Goal: Task Accomplishment & Management: Complete application form

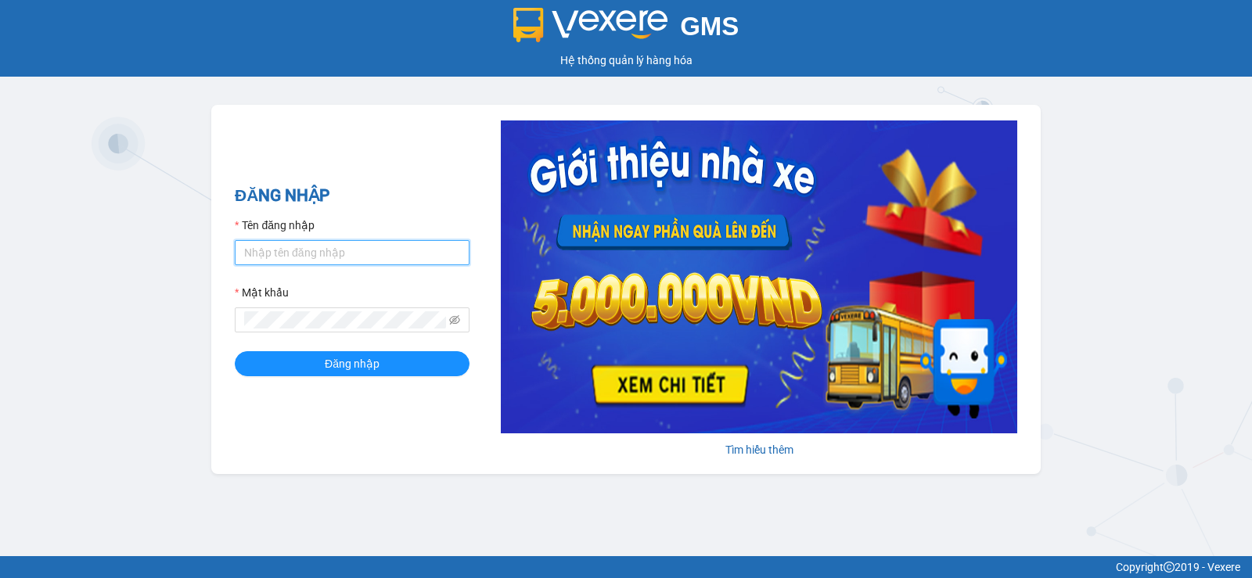
click at [277, 262] on input "Tên đăng nhập" at bounding box center [352, 252] width 235 height 25
type input "doan.thaochau"
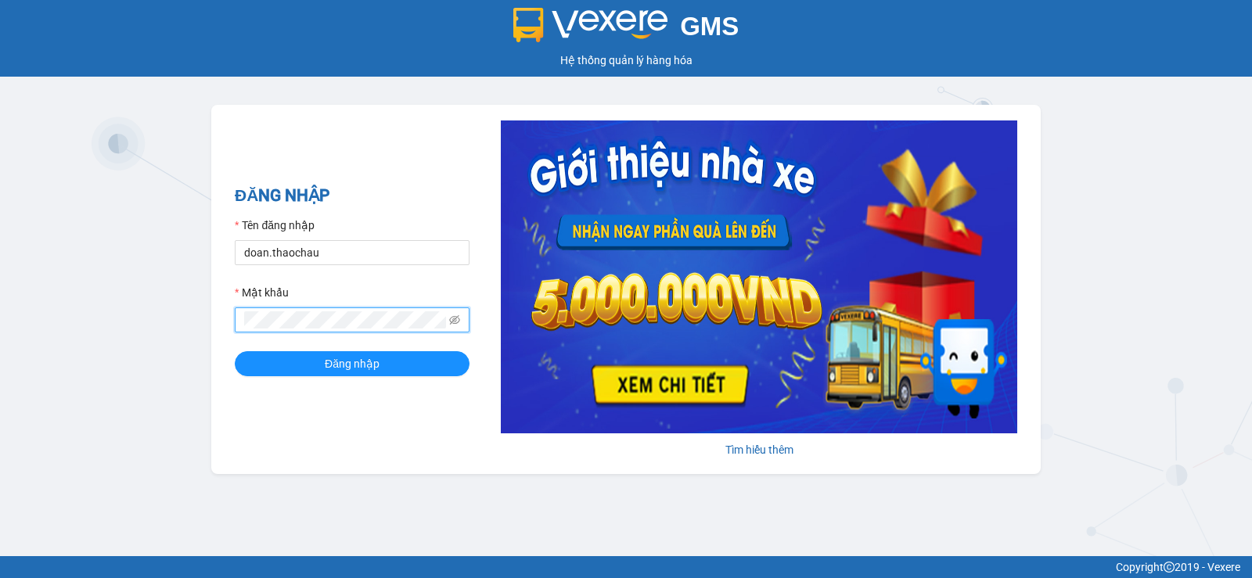
click at [235, 351] on button "Đăng nhập" at bounding box center [352, 363] width 235 height 25
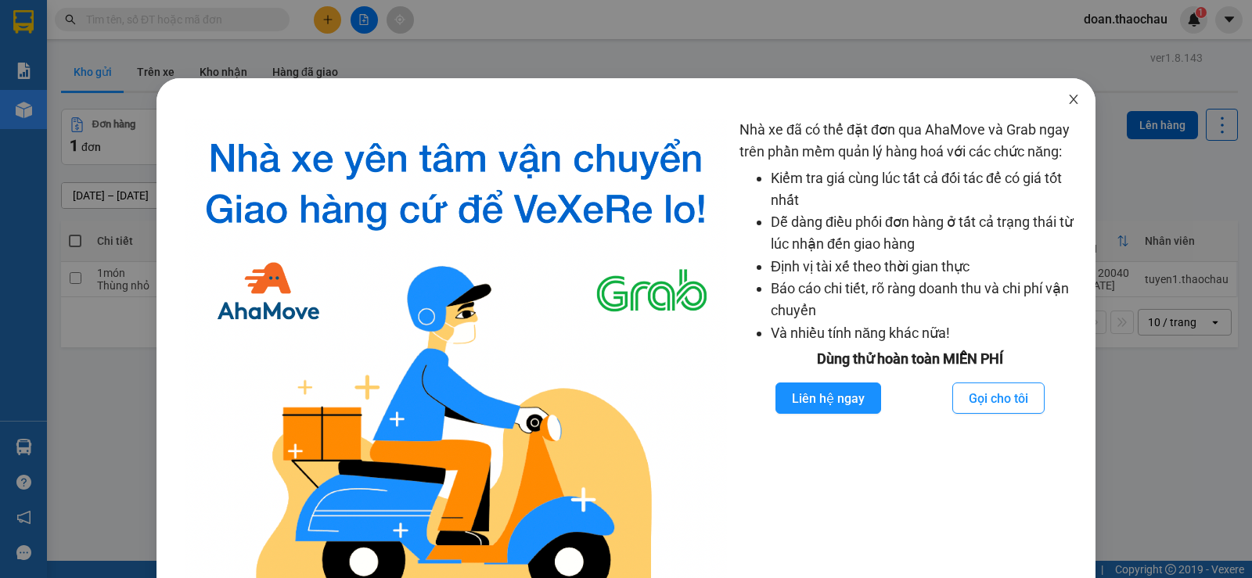
click at [1067, 96] on icon "close" at bounding box center [1073, 99] width 13 height 13
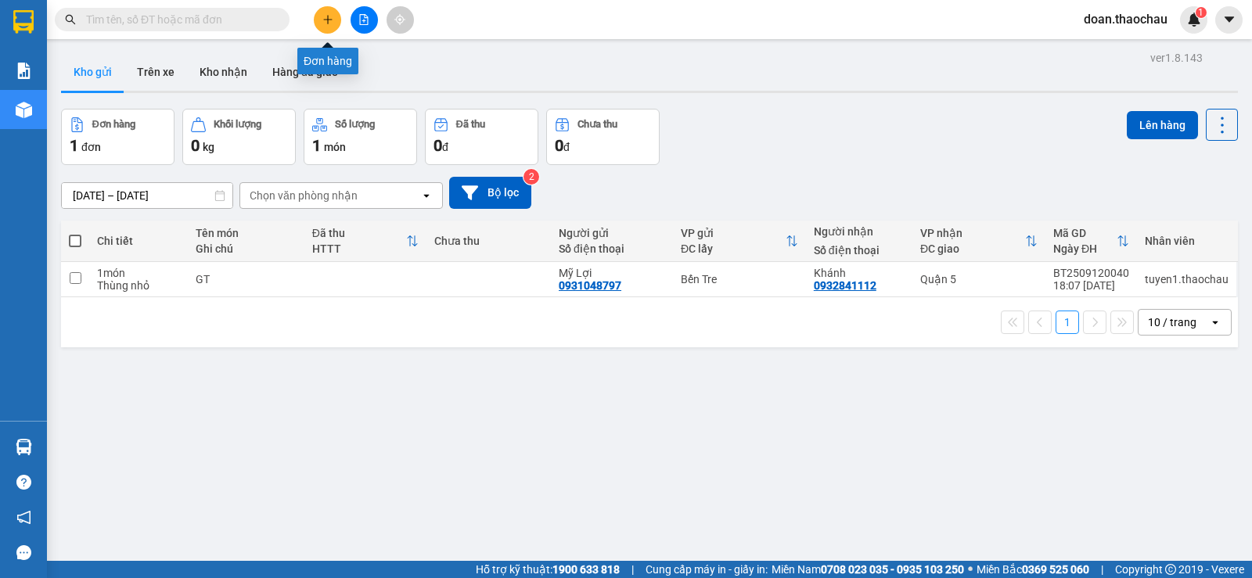
click at [326, 20] on icon "plus" at bounding box center [327, 19] width 11 height 11
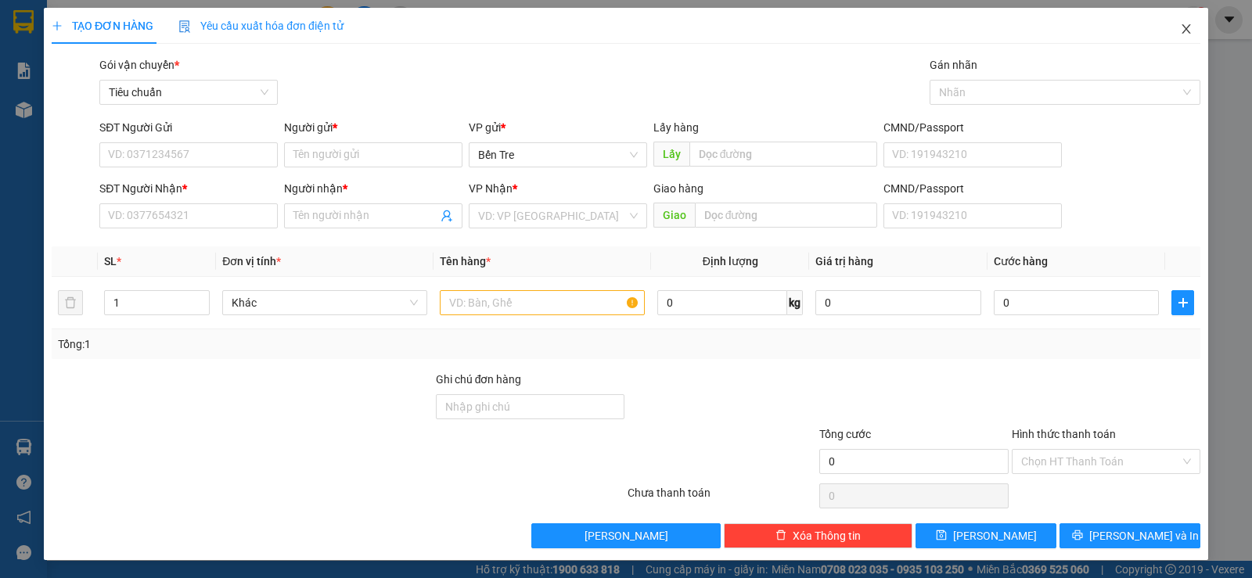
click at [1181, 31] on icon "close" at bounding box center [1185, 28] width 9 height 9
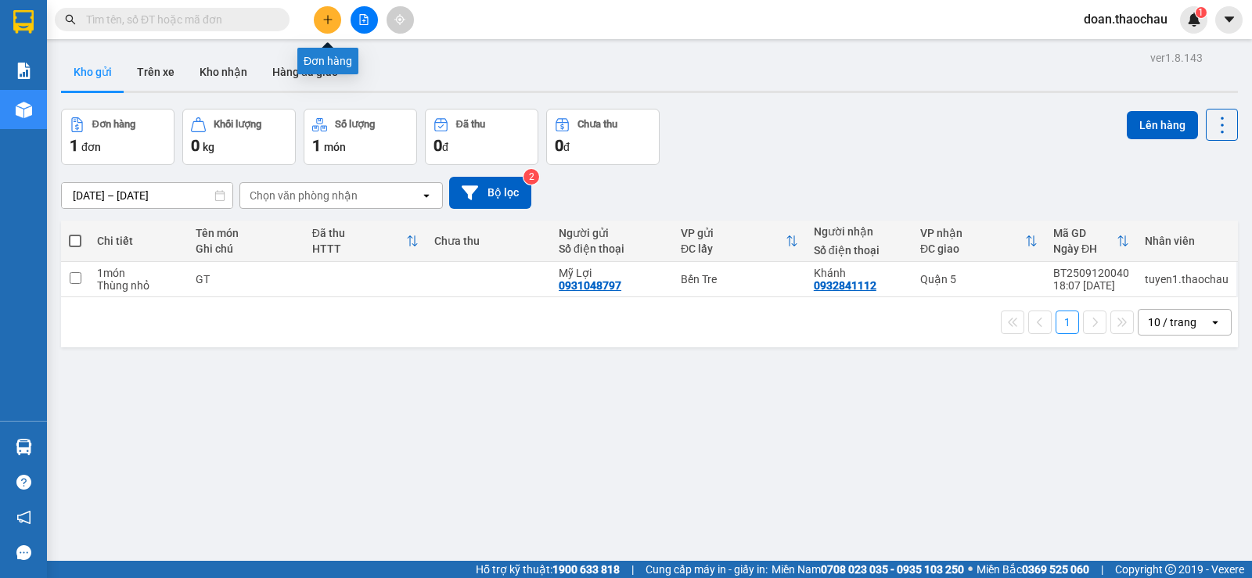
click at [319, 15] on button at bounding box center [327, 19] width 27 height 27
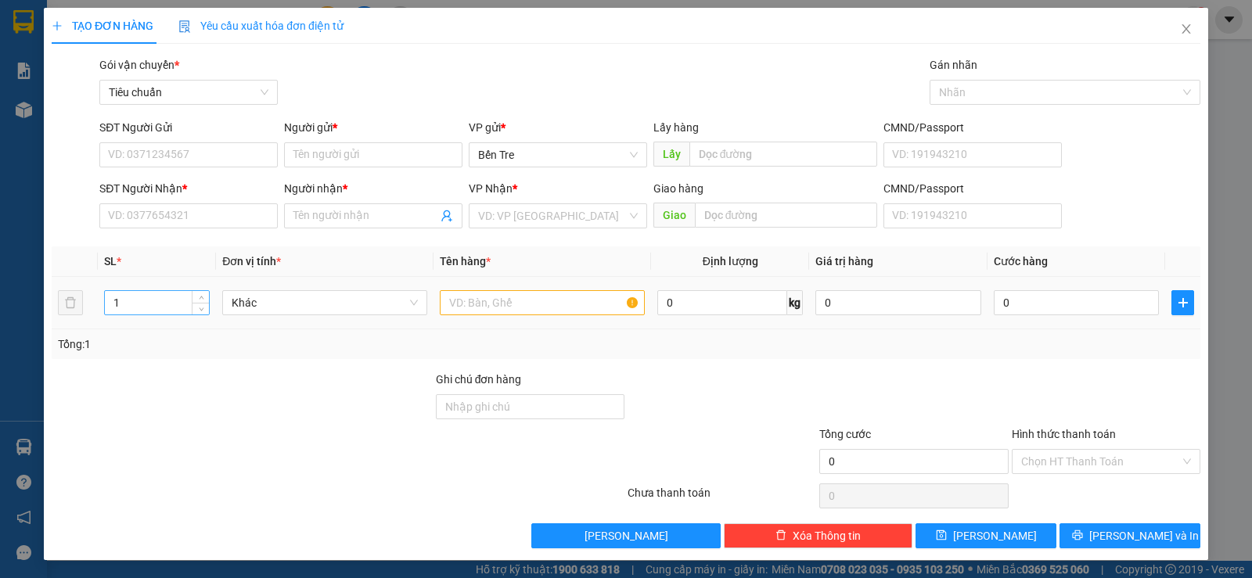
click at [124, 303] on input "1" at bounding box center [157, 302] width 105 height 23
click at [200, 297] on icon "up" at bounding box center [201, 299] width 5 height 5
type input "3"
click at [200, 297] on icon "up" at bounding box center [201, 299] width 5 height 5
click at [257, 310] on span "Khác" at bounding box center [325, 302] width 186 height 23
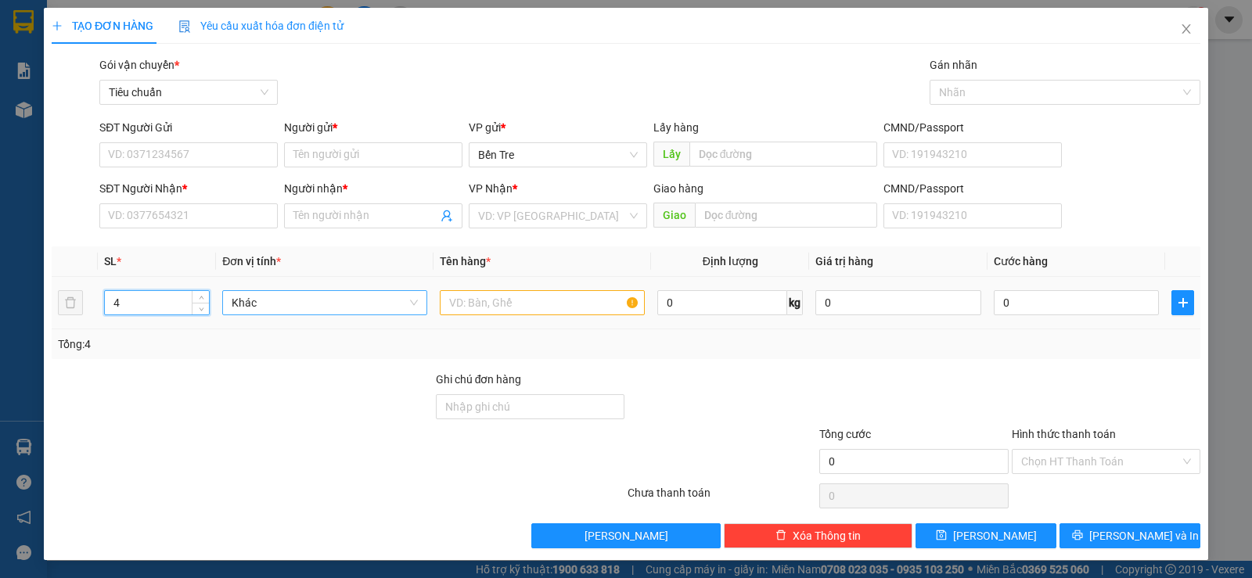
type input "4"
type input "d"
type input "đồ dùng,quần áo"
click at [563, 305] on input "text" at bounding box center [542, 302] width 205 height 25
click at [257, 297] on span "Khác" at bounding box center [325, 302] width 186 height 23
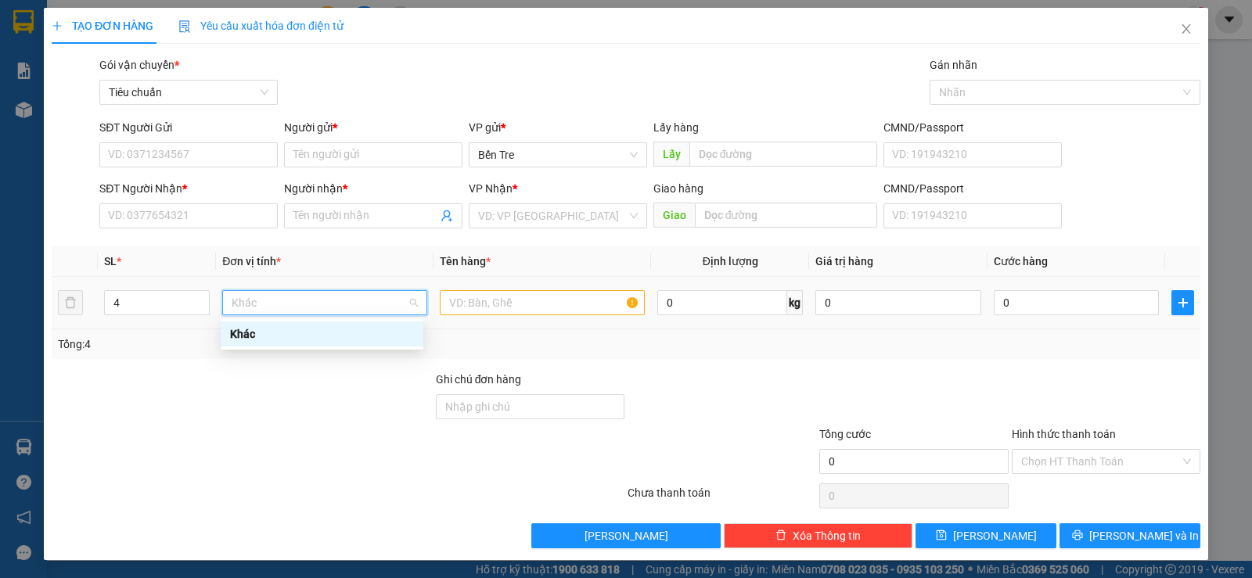
click at [255, 304] on span "Khác" at bounding box center [325, 302] width 186 height 23
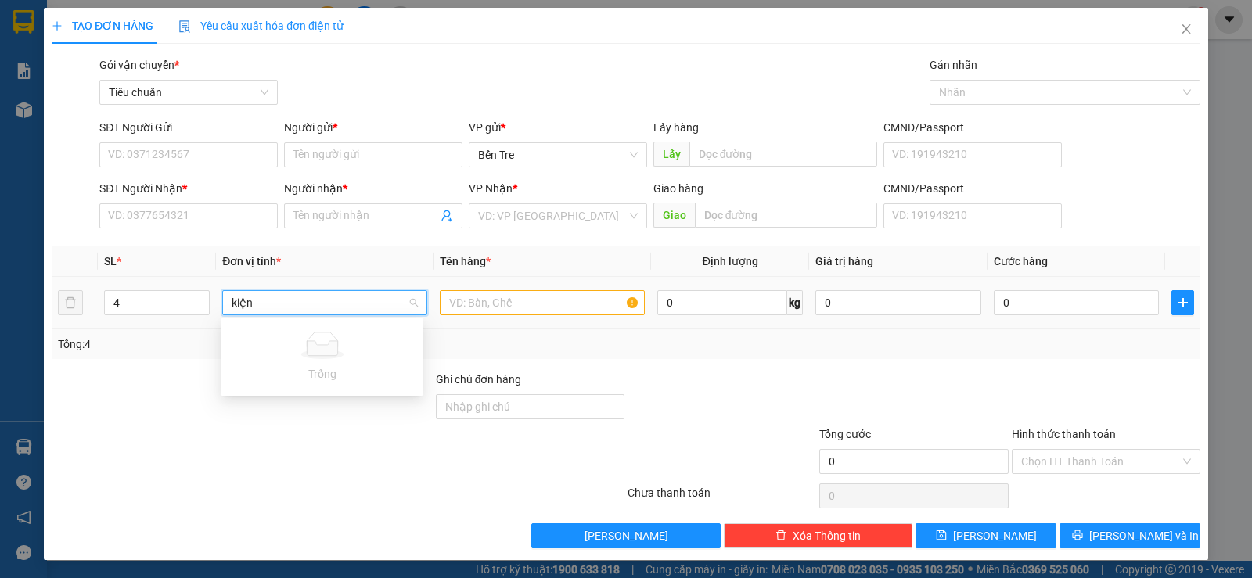
type input "kiện"
click at [491, 305] on input "text" at bounding box center [542, 302] width 205 height 25
click at [254, 301] on span "Khác" at bounding box center [325, 302] width 186 height 23
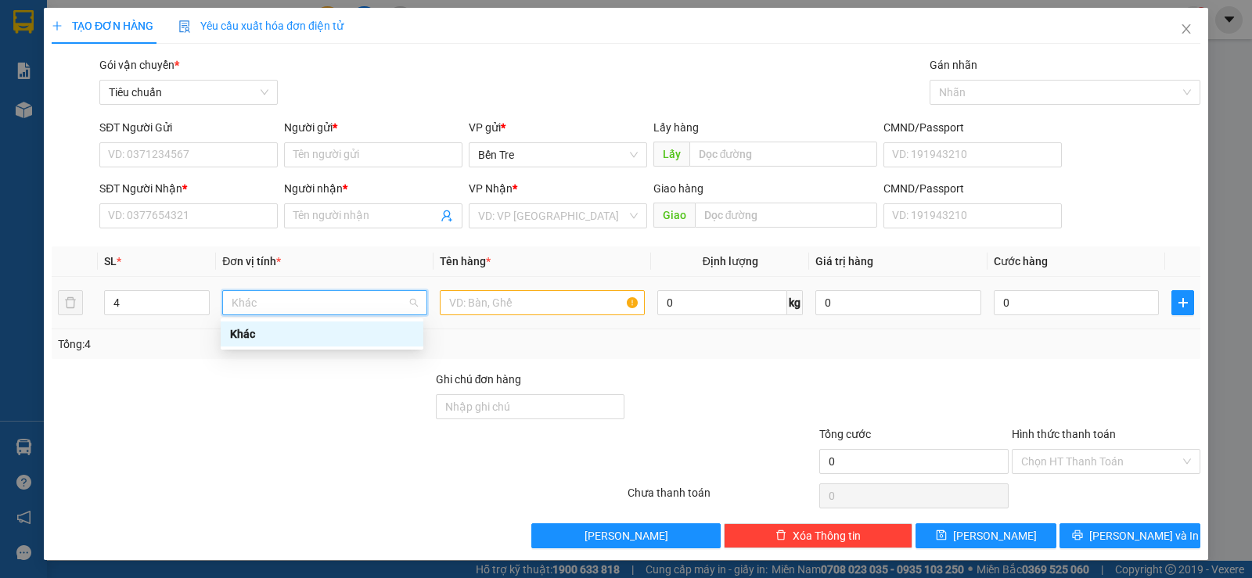
click at [254, 301] on span "Khác" at bounding box center [325, 302] width 186 height 23
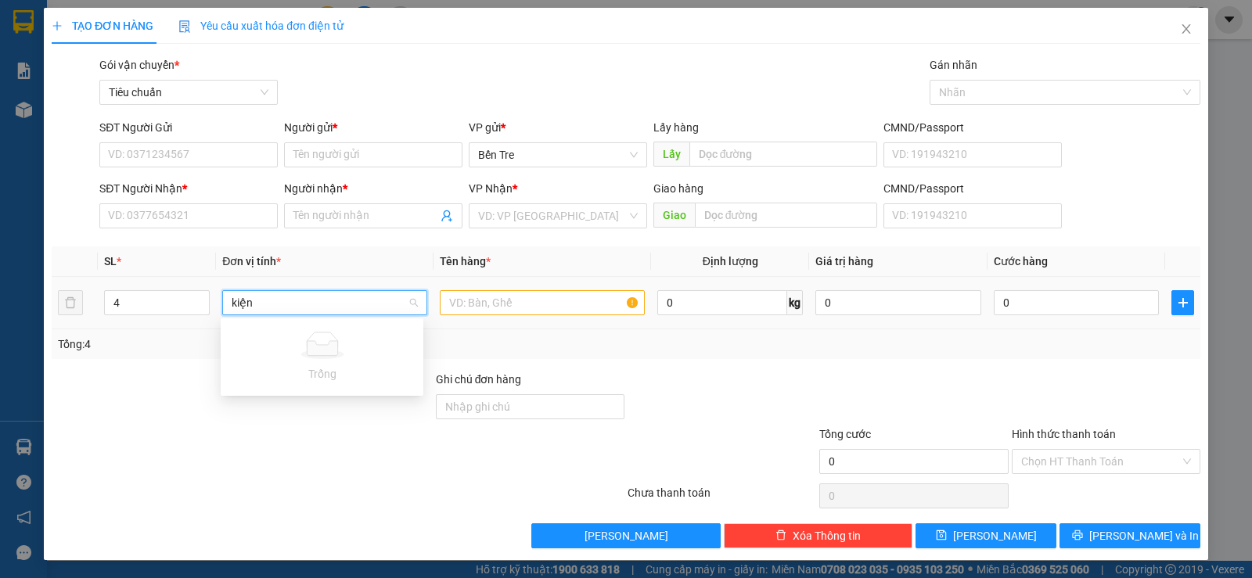
type input "kiện"
click at [474, 308] on input "text" at bounding box center [542, 302] width 205 height 25
drag, startPoint x: 269, startPoint y: 307, endPoint x: 246, endPoint y: 311, distance: 23.2
click at [231, 323] on td "Khác" at bounding box center [325, 303] width 218 height 52
click at [271, 299] on span "Khác" at bounding box center [325, 302] width 186 height 23
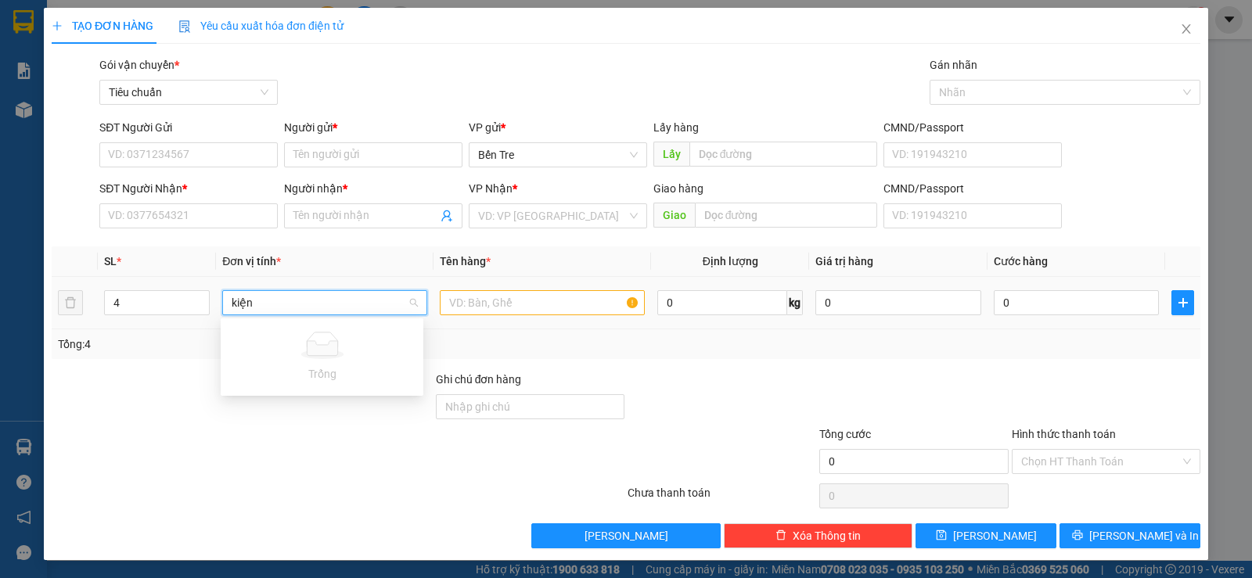
type input "kiện"
click at [467, 297] on input "text" at bounding box center [542, 302] width 205 height 25
click at [268, 301] on span "Khác" at bounding box center [325, 302] width 186 height 23
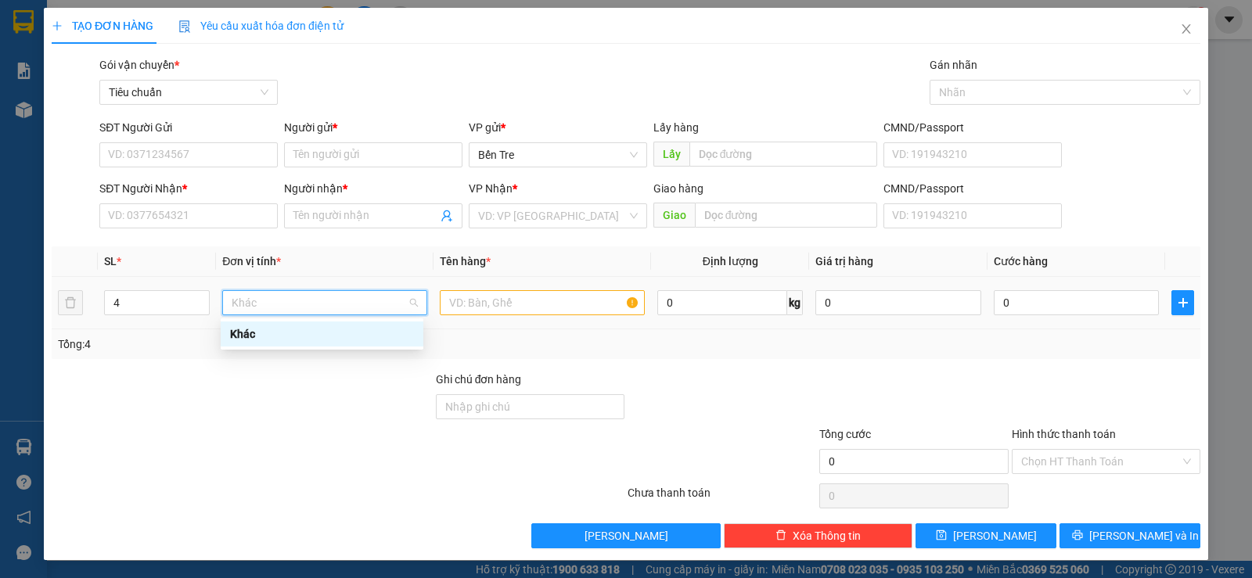
click at [254, 329] on div "Khác" at bounding box center [322, 333] width 184 height 17
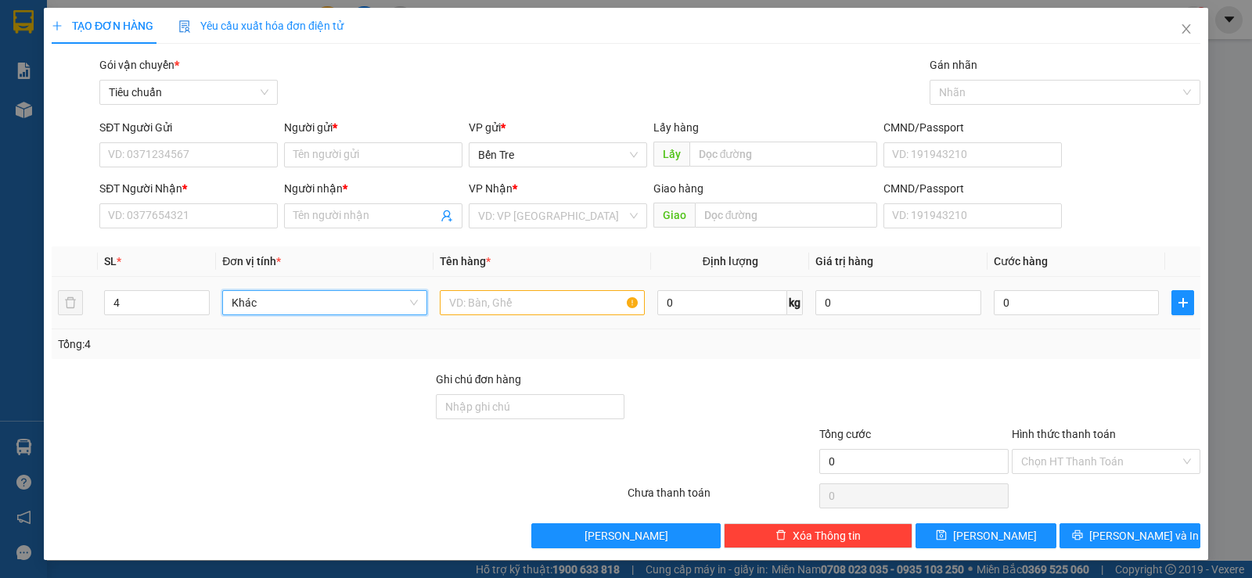
click at [253, 303] on span "Khác" at bounding box center [325, 302] width 186 height 23
type input "k"
type input "kiện"
click at [503, 299] on input "text" at bounding box center [542, 302] width 205 height 25
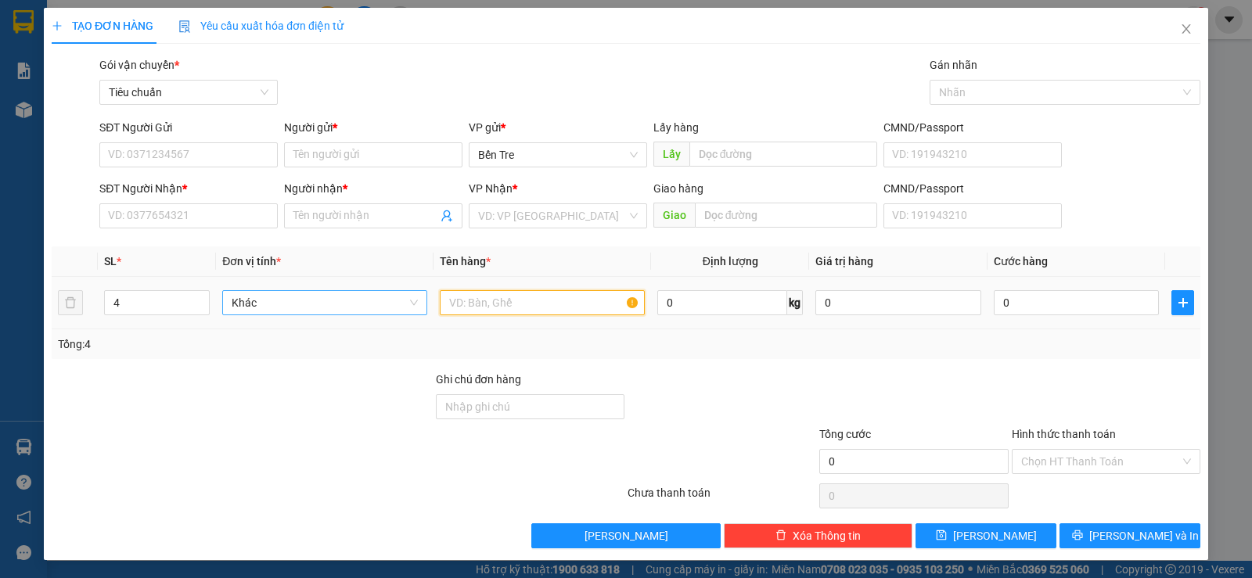
click at [503, 298] on input "text" at bounding box center [542, 302] width 205 height 25
click at [282, 300] on span "Khác" at bounding box center [325, 302] width 186 height 23
type input "kiện"
click at [479, 306] on input "text" at bounding box center [542, 302] width 205 height 25
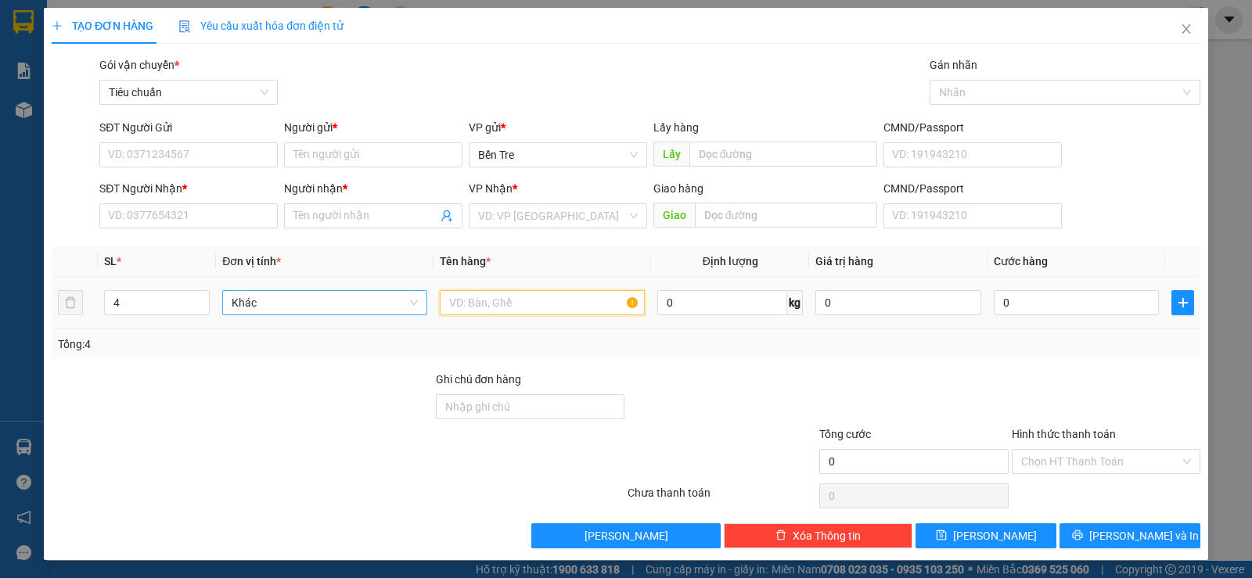
drag, startPoint x: 290, startPoint y: 304, endPoint x: 274, endPoint y: 304, distance: 16.4
click at [275, 304] on span "Khác" at bounding box center [325, 302] width 186 height 23
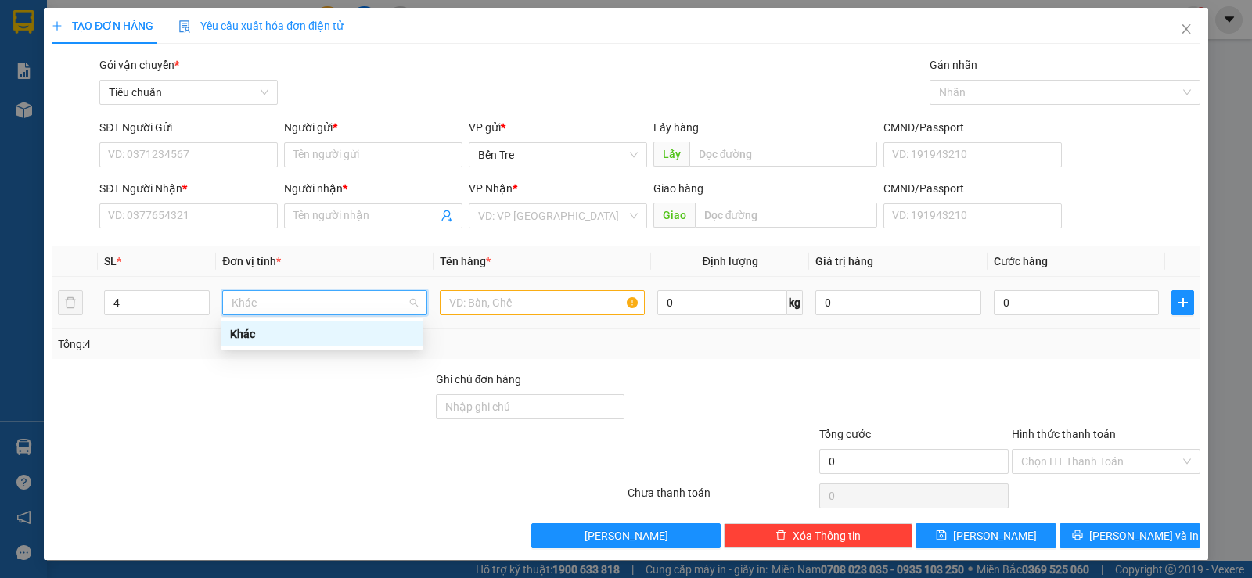
click at [273, 304] on span "Khác" at bounding box center [325, 302] width 186 height 23
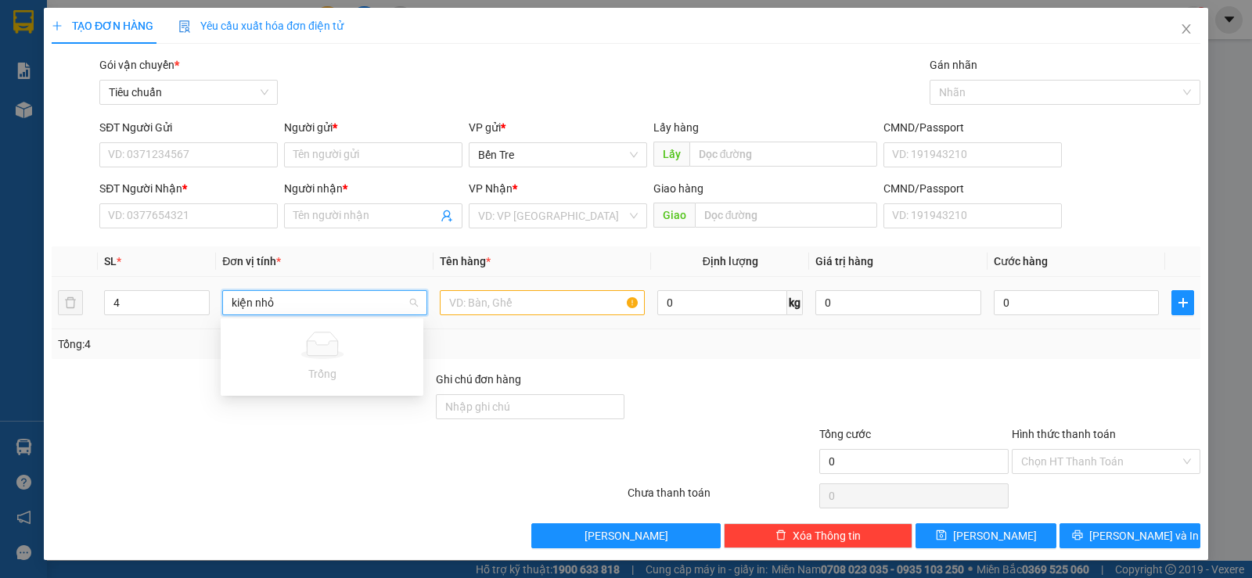
type input "kiện nhỏ"
click at [567, 297] on input "text" at bounding box center [542, 302] width 205 height 25
click at [251, 303] on span "Khác" at bounding box center [325, 302] width 186 height 23
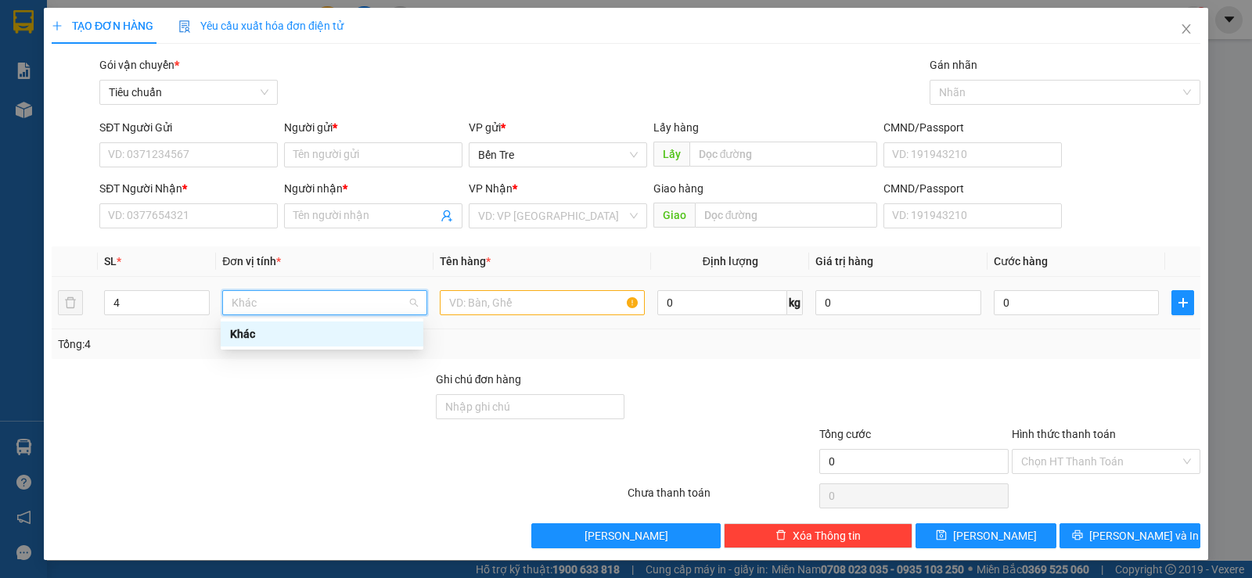
click at [251, 303] on span "Khác" at bounding box center [325, 302] width 186 height 23
drag, startPoint x: 252, startPoint y: 344, endPoint x: 252, endPoint y: 332, distance: 12.5
click at [252, 342] on div "Khác" at bounding box center [322, 334] width 203 height 25
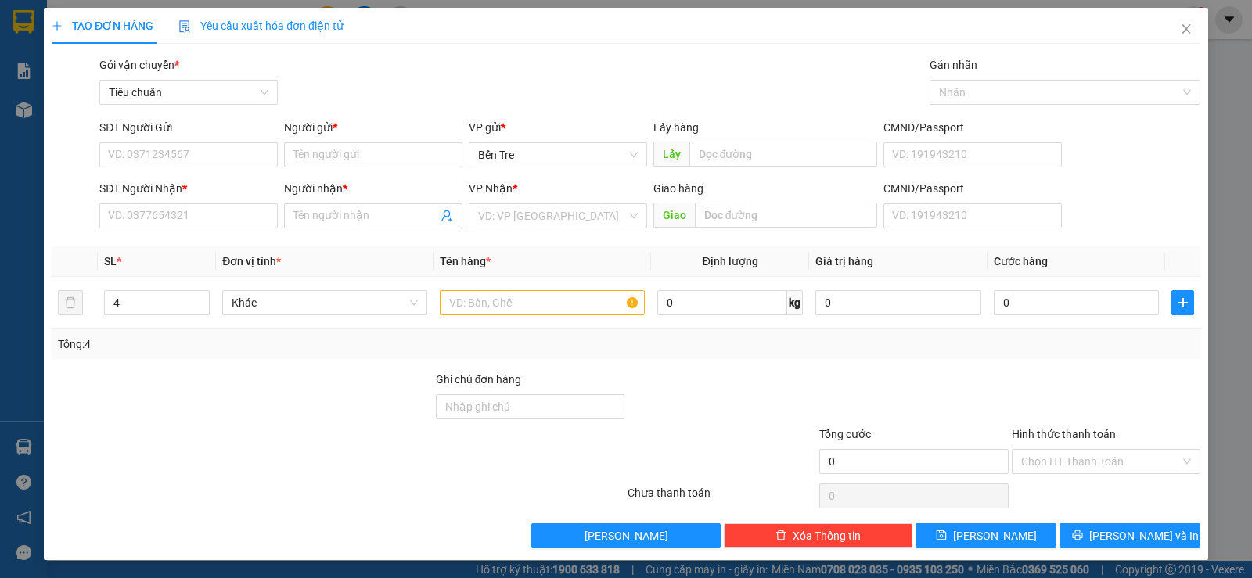
click at [252, 332] on div "Tổng: 4" at bounding box center [626, 344] width 1149 height 30
drag, startPoint x: 252, startPoint y: 315, endPoint x: 255, endPoint y: 304, distance: 10.6
click at [254, 309] on div "Khác" at bounding box center [324, 302] width 205 height 25
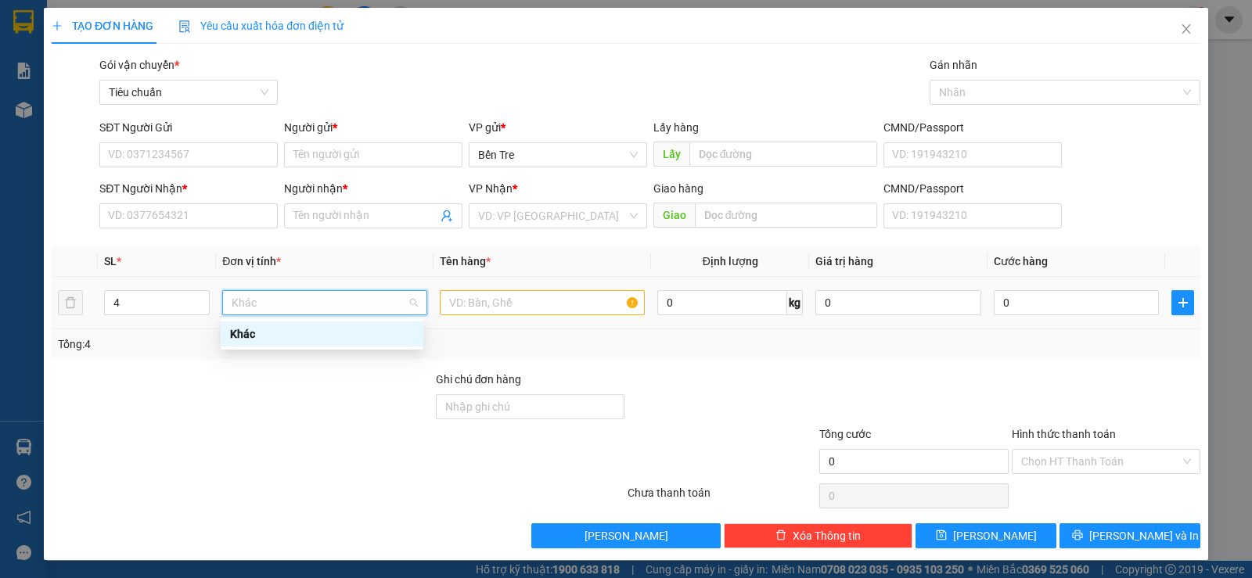
click at [255, 304] on span "Khác" at bounding box center [325, 302] width 186 height 23
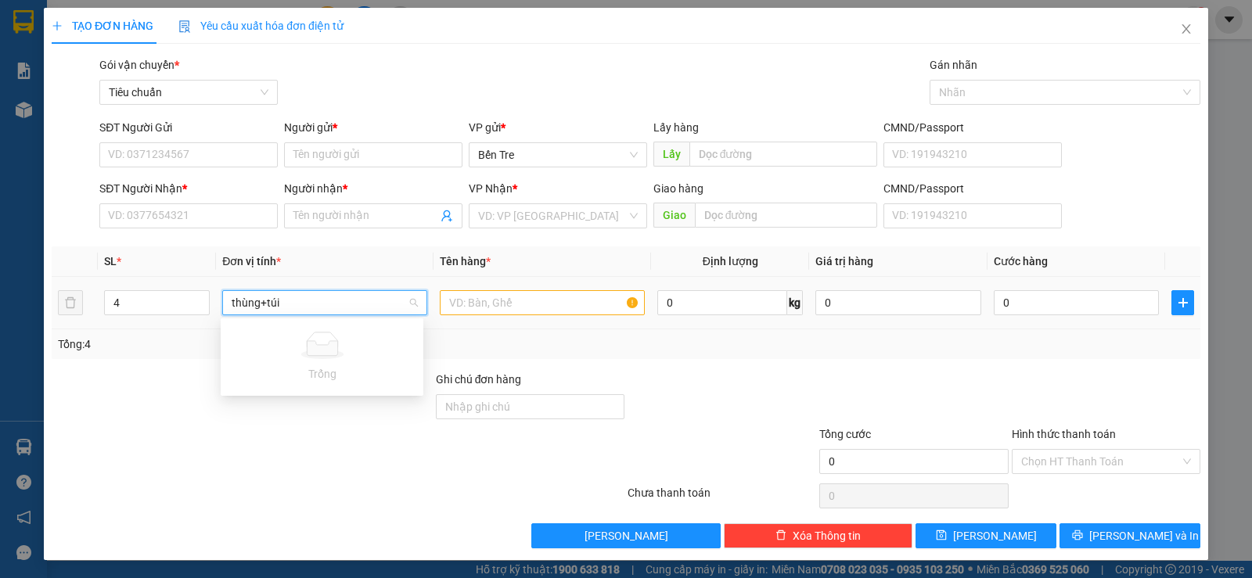
type input "thùng+túi"
click at [480, 303] on input "text" at bounding box center [542, 302] width 205 height 25
click at [321, 304] on span "Khác" at bounding box center [325, 302] width 186 height 23
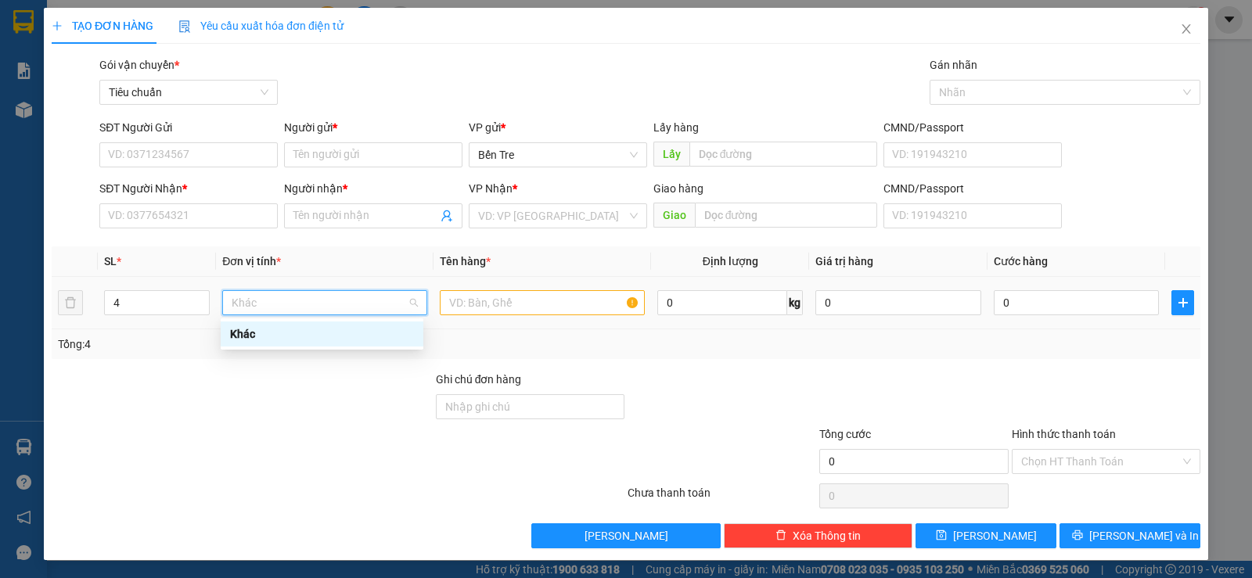
click at [254, 300] on span "Khác" at bounding box center [325, 302] width 186 height 23
click at [252, 299] on span "Khác" at bounding box center [325, 302] width 186 height 23
click at [251, 298] on span "Khác" at bounding box center [325, 302] width 186 height 23
click at [250, 296] on span "Khác" at bounding box center [325, 302] width 186 height 23
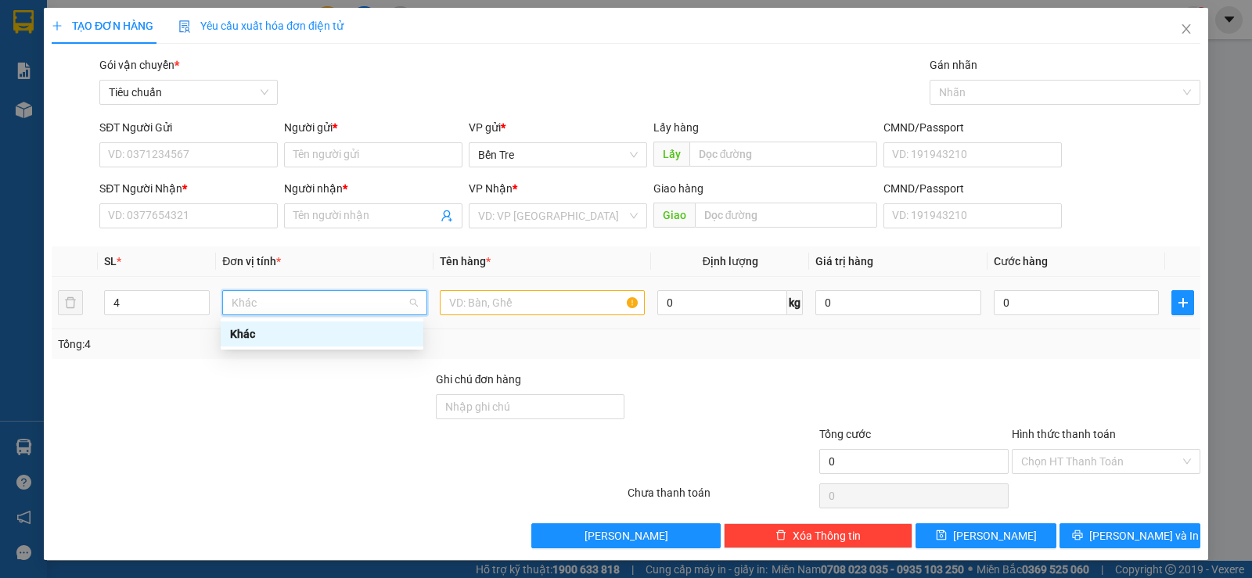
click at [249, 295] on span "Khác" at bounding box center [325, 302] width 186 height 23
click at [257, 317] on div "Khác" at bounding box center [324, 302] width 205 height 31
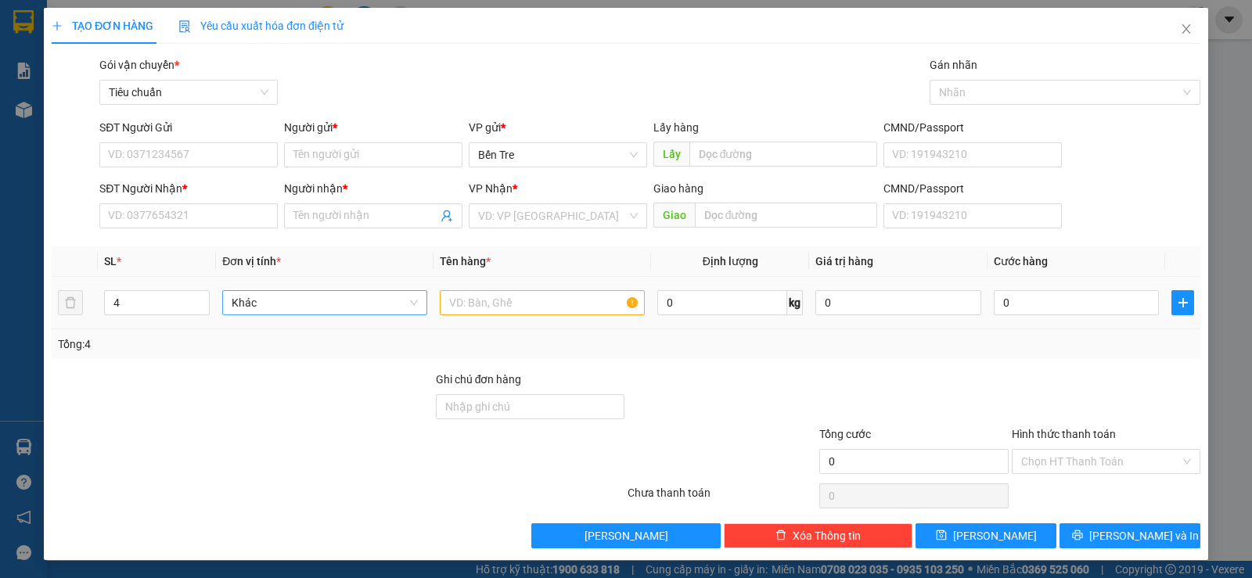
click at [263, 311] on span "Khác" at bounding box center [325, 302] width 186 height 23
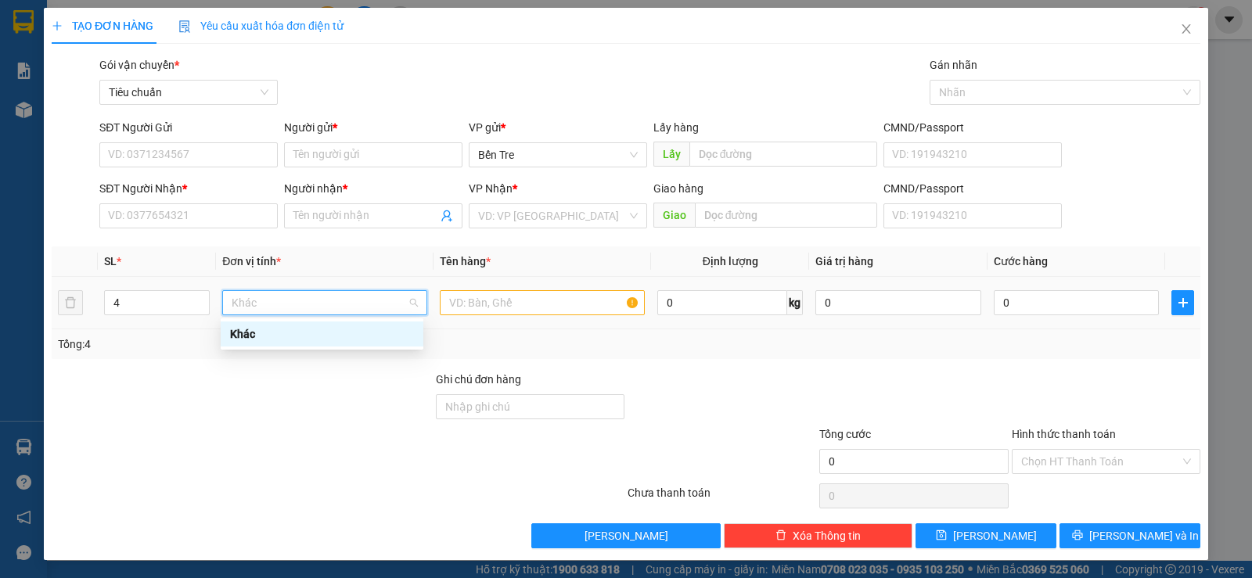
click at [263, 310] on span "Khác" at bounding box center [325, 302] width 186 height 23
click at [263, 307] on span "Khác" at bounding box center [325, 302] width 186 height 23
click at [196, 176] on form "SĐT Người Gửi VD: 0371234567 Người gửi * Tên người gửi VP gửi * Bến Tre Lấy hàn…" at bounding box center [626, 177] width 1149 height 116
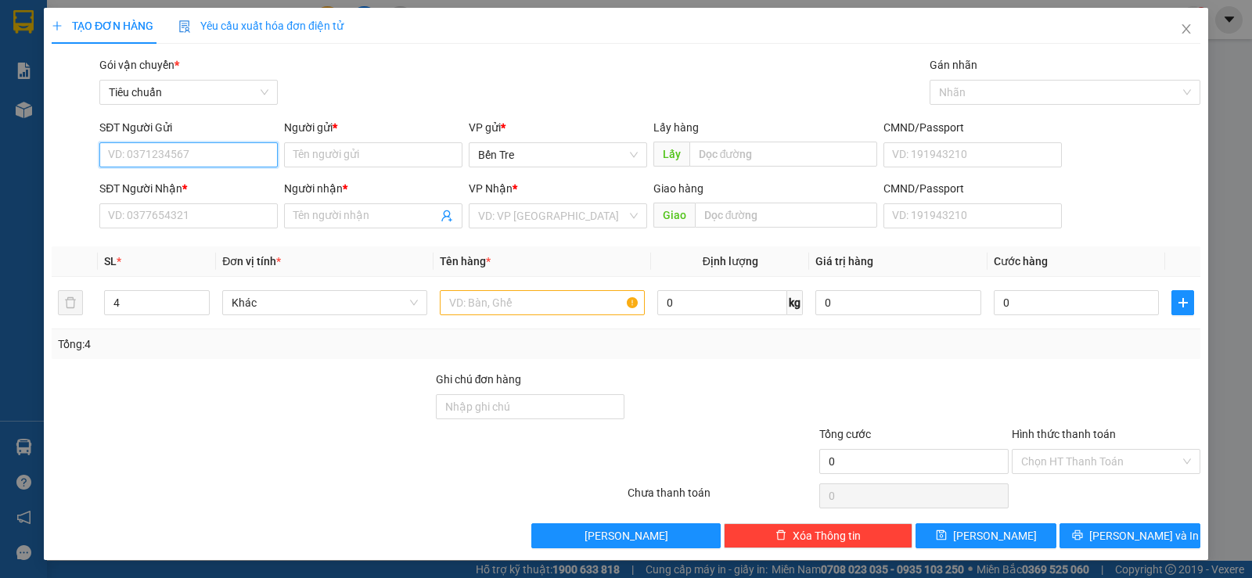
click at [183, 160] on input "SĐT Người Gửi" at bounding box center [188, 154] width 178 height 25
type input "0814744218"
click at [301, 161] on input "Người gửi *" at bounding box center [373, 154] width 178 height 25
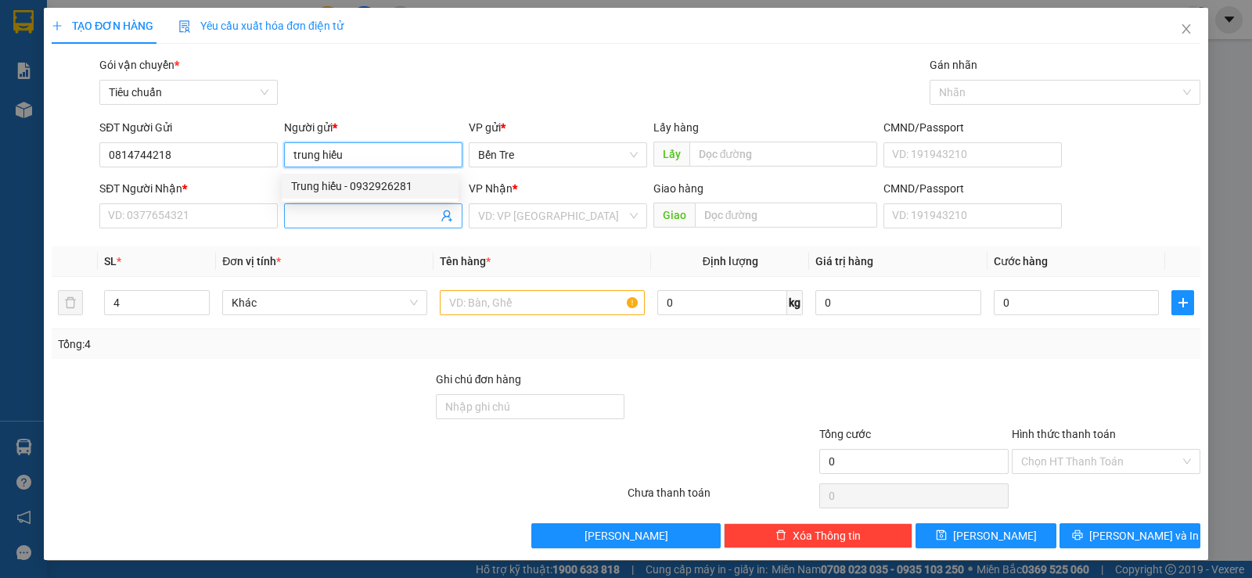
type input "trung hiếu"
click at [322, 207] on span at bounding box center [373, 215] width 178 height 25
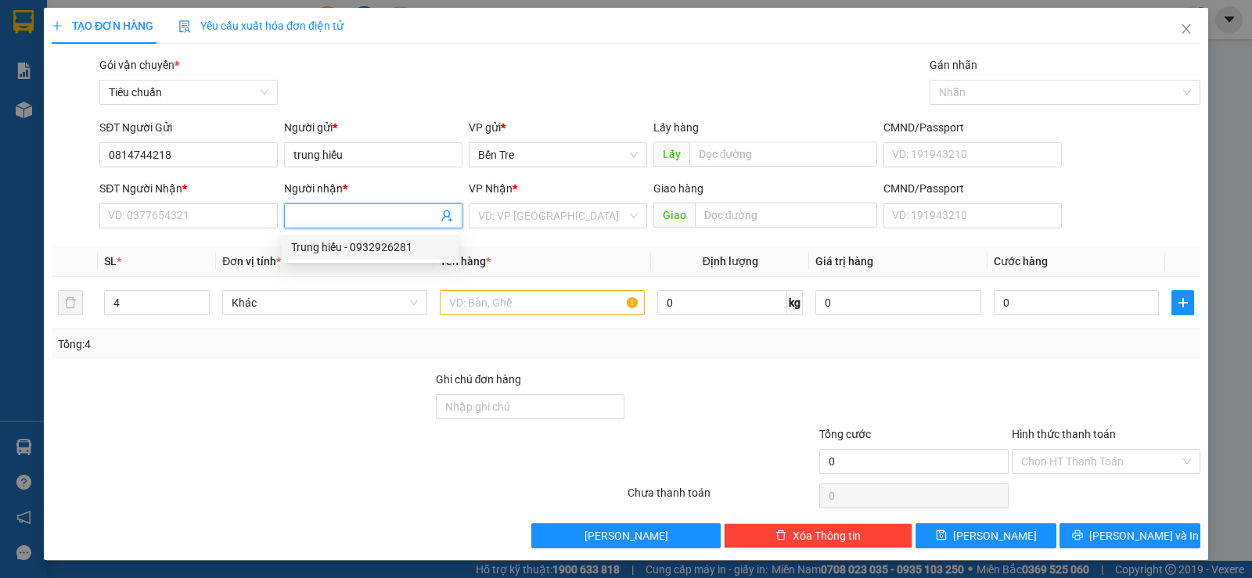
click at [355, 251] on div "Trung hiếu - 0932926281" at bounding box center [370, 247] width 158 height 17
type input "0932926281"
type input "Trung hiếu"
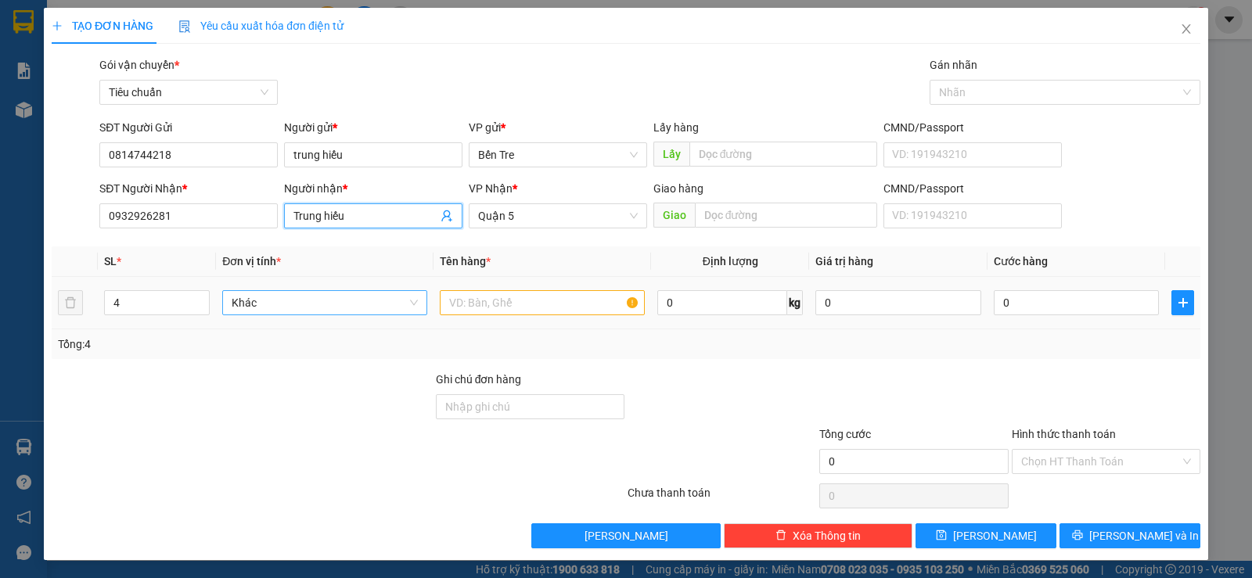
click at [255, 305] on span "Khác" at bounding box center [325, 302] width 186 height 23
type input "món"
click at [462, 309] on input "text" at bounding box center [542, 302] width 205 height 25
click at [244, 297] on span "Khác" at bounding box center [325, 302] width 186 height 23
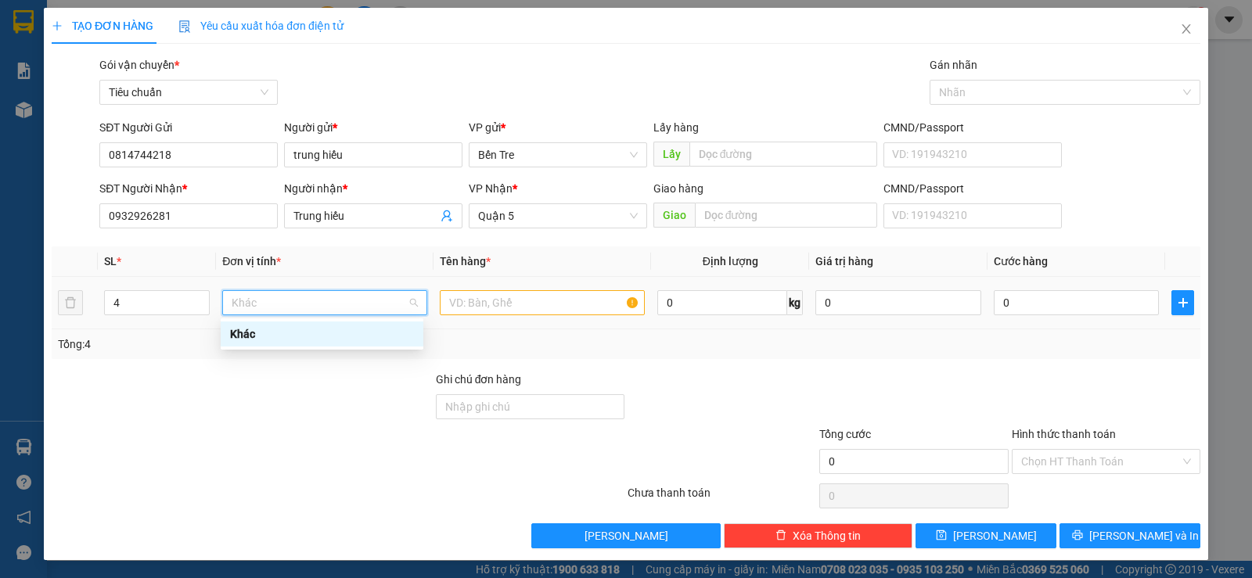
click at [246, 301] on span "Khác" at bounding box center [325, 302] width 186 height 23
click at [247, 301] on span "Khác" at bounding box center [325, 302] width 186 height 23
click at [254, 325] on div "Khác" at bounding box center [322, 334] width 203 height 25
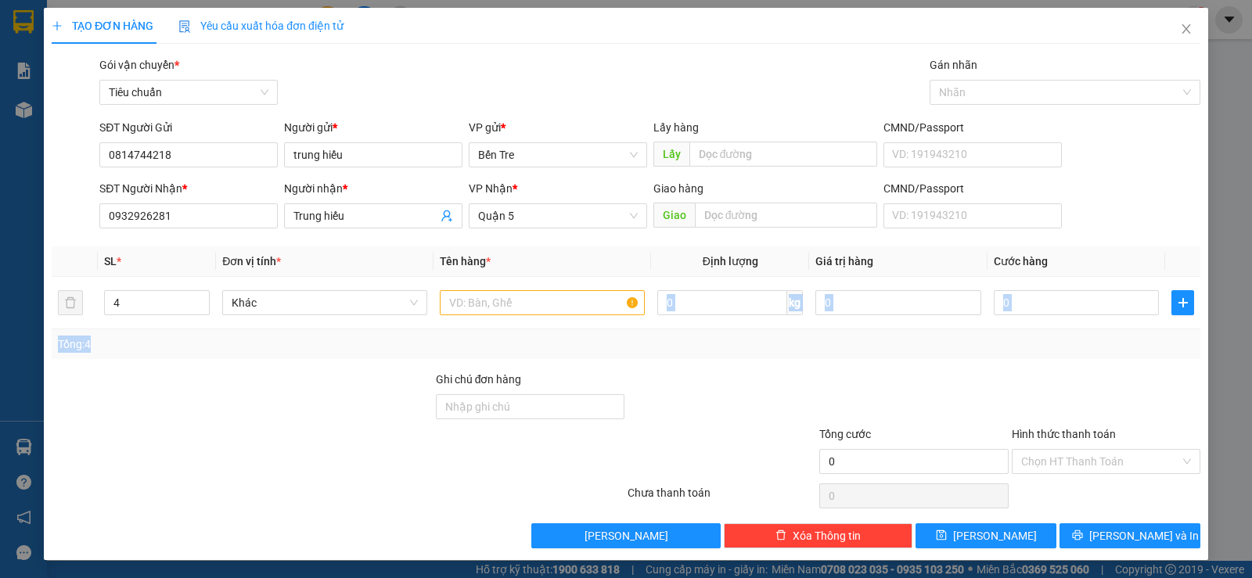
click at [239, 331] on div "SL * Đơn vị tính * Tên hàng * Định lượng Giá trị hàng Cước hàng 4 Khác 0 kg 0 0…" at bounding box center [626, 302] width 1149 height 113
click at [237, 329] on div "Tổng: 4" at bounding box center [626, 344] width 1149 height 30
click at [246, 307] on span "Khác" at bounding box center [325, 302] width 186 height 23
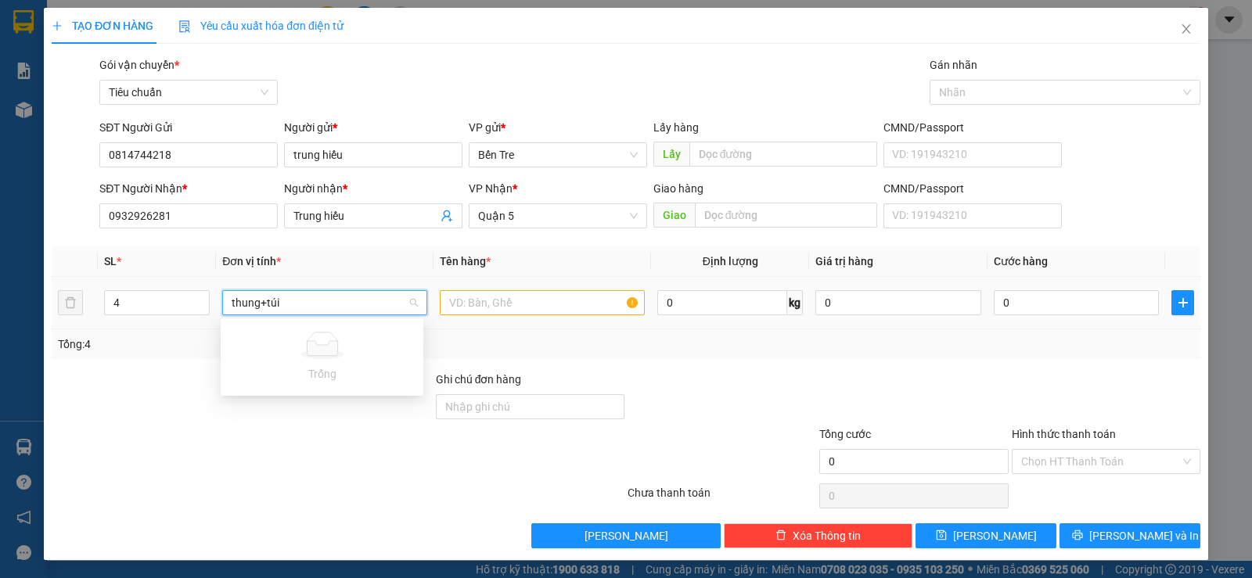
type input "thung+túi"
click at [484, 306] on input "text" at bounding box center [542, 302] width 205 height 25
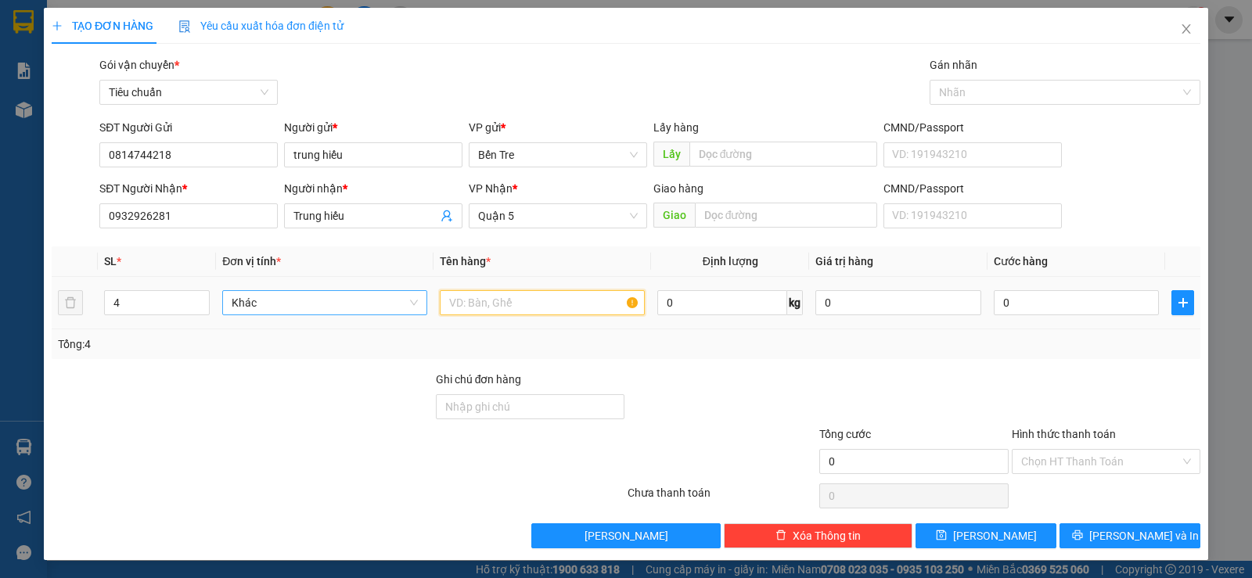
drag, startPoint x: 484, startPoint y: 306, endPoint x: 484, endPoint y: 327, distance: 21.1
click at [484, 312] on input "text" at bounding box center [542, 302] width 205 height 25
click at [484, 327] on td at bounding box center [542, 303] width 218 height 52
drag, startPoint x: 484, startPoint y: 327, endPoint x: 479, endPoint y: 315, distance: 13.0
click at [484, 324] on td at bounding box center [542, 303] width 218 height 52
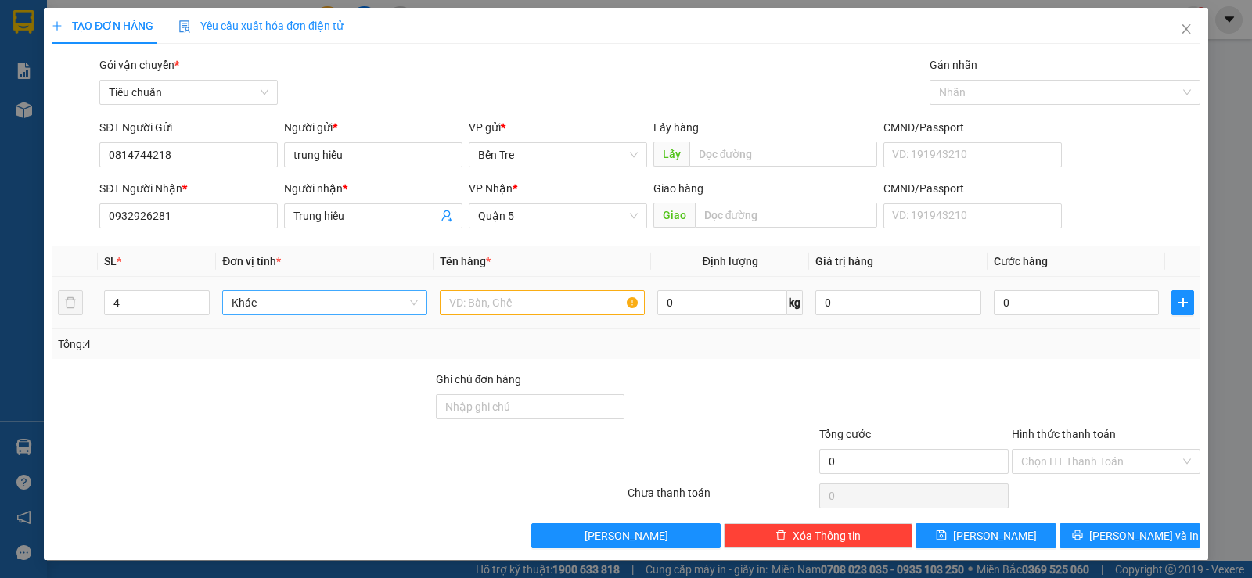
click at [222, 297] on div "Khác" at bounding box center [324, 302] width 205 height 25
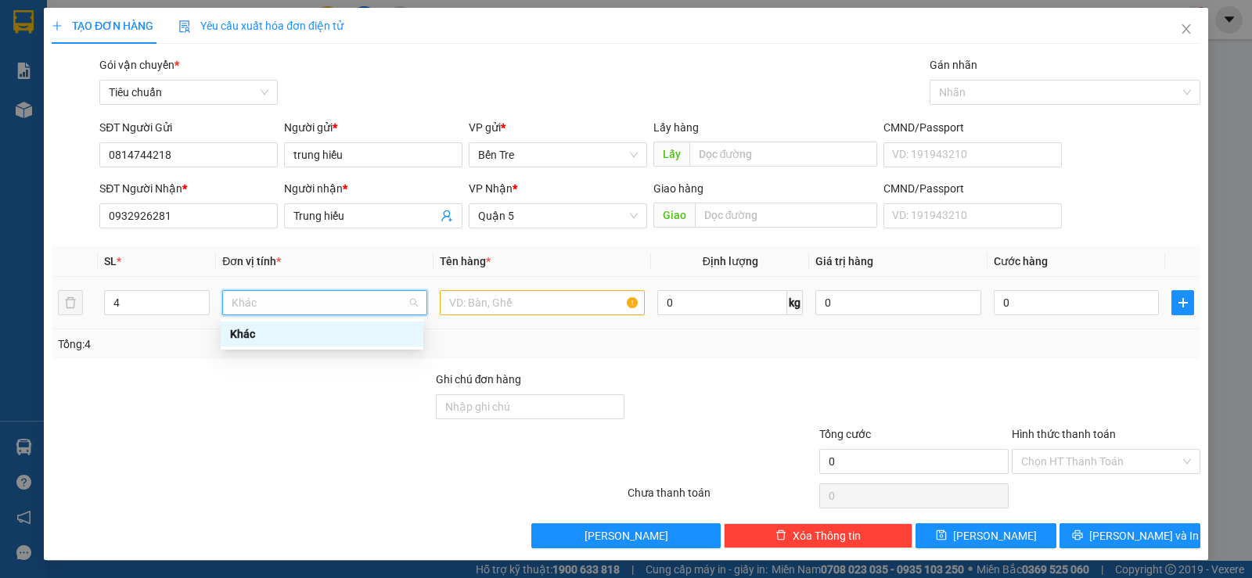
click at [268, 301] on span "Khác" at bounding box center [325, 302] width 186 height 23
click at [268, 304] on span "Khác" at bounding box center [325, 302] width 186 height 23
drag, startPoint x: 268, startPoint y: 304, endPoint x: 265, endPoint y: 312, distance: 8.2
click at [265, 312] on span "Khác" at bounding box center [325, 302] width 186 height 23
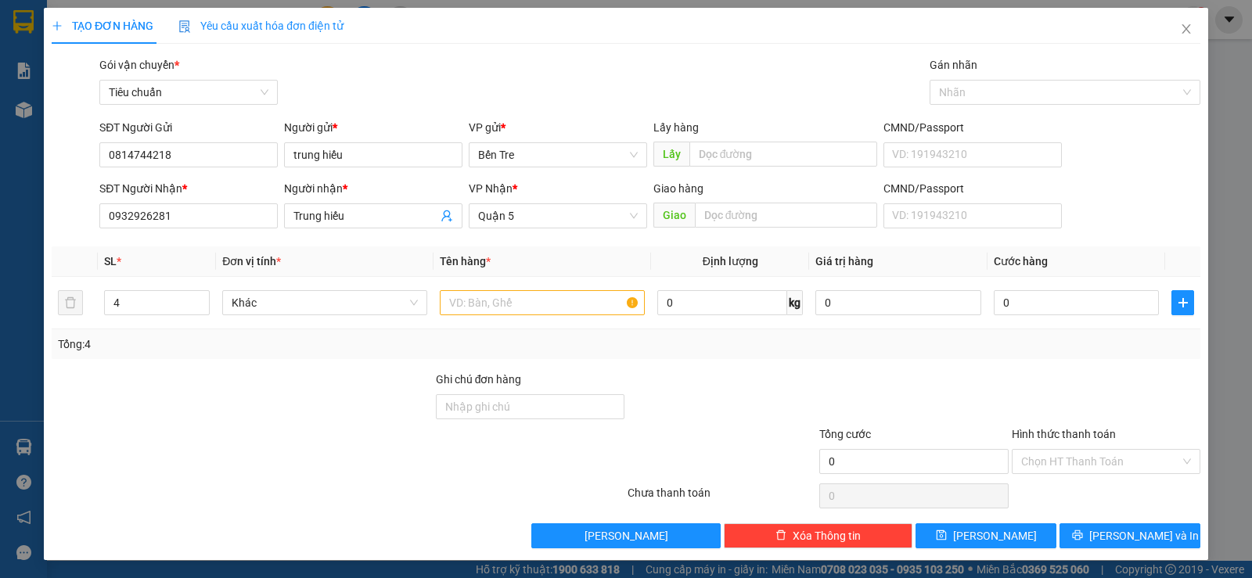
click at [217, 336] on div "Tổng: 4" at bounding box center [271, 344] width 426 height 17
click at [246, 332] on div "Tổng: 4" at bounding box center [626, 344] width 1149 height 30
drag, startPoint x: 258, startPoint y: 322, endPoint x: 264, endPoint y: 310, distance: 14.0
click at [264, 313] on td "Khác" at bounding box center [325, 303] width 218 height 52
click at [264, 303] on span "Khác" at bounding box center [325, 302] width 186 height 23
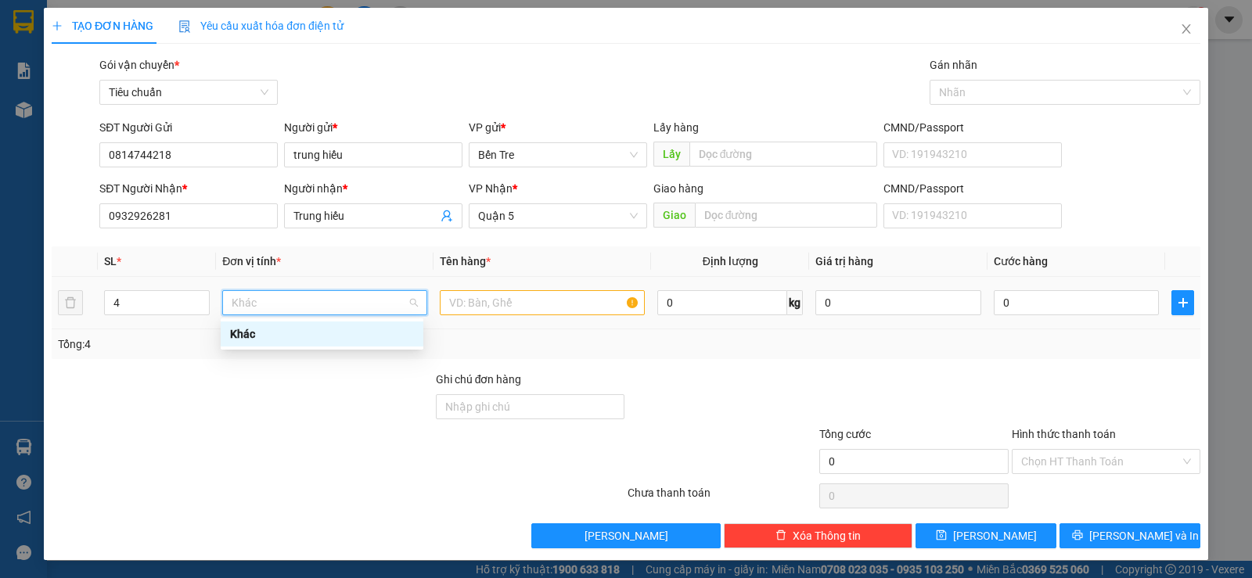
drag, startPoint x: 264, startPoint y: 301, endPoint x: 214, endPoint y: 300, distance: 50.1
click at [235, 300] on span "Khác" at bounding box center [325, 302] width 186 height 23
drag, startPoint x: 214, startPoint y: 300, endPoint x: 250, endPoint y: 309, distance: 36.4
click at [247, 309] on td "Khác" at bounding box center [325, 303] width 218 height 52
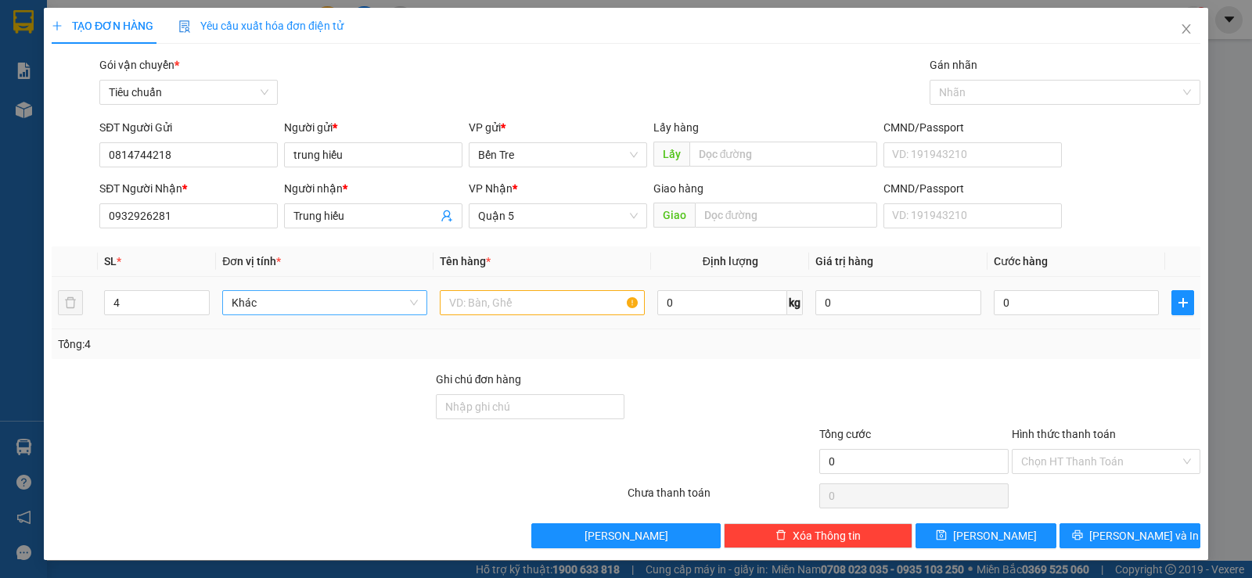
click at [251, 311] on span "Khác" at bounding box center [325, 302] width 186 height 23
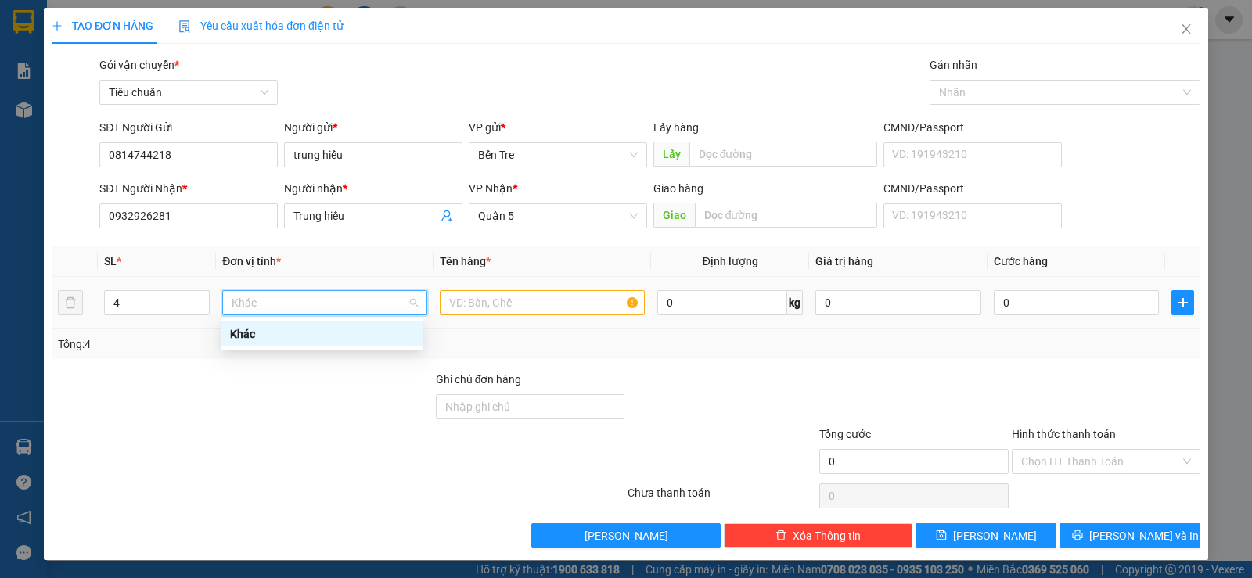
click at [221, 275] on th "Đơn vị tính *" at bounding box center [325, 261] width 218 height 31
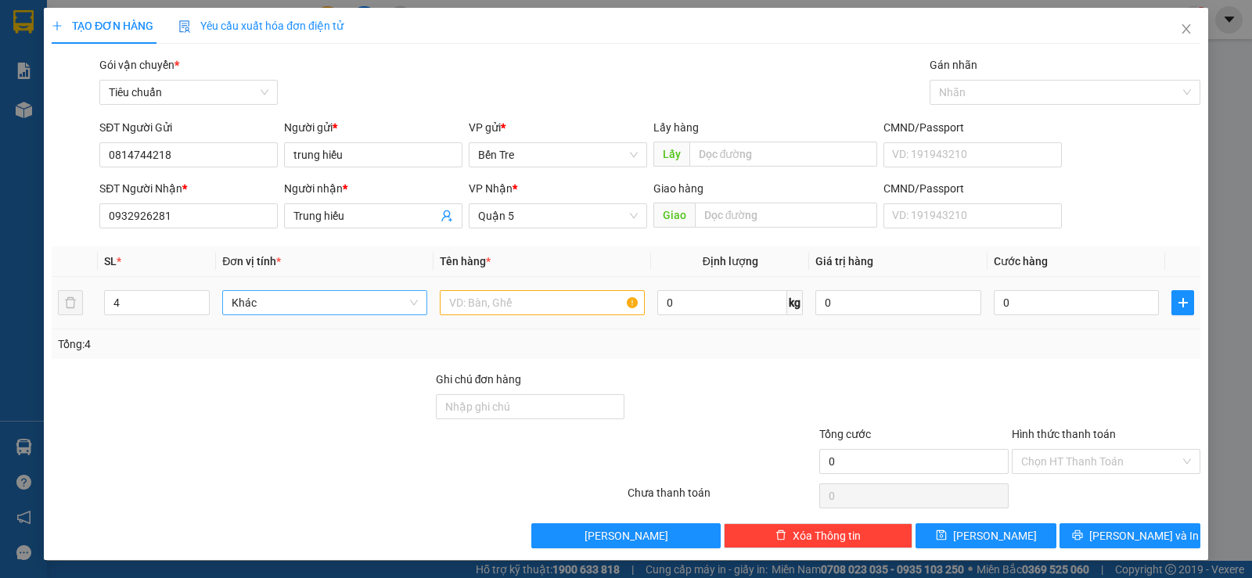
click at [243, 304] on span "Khác" at bounding box center [325, 302] width 186 height 23
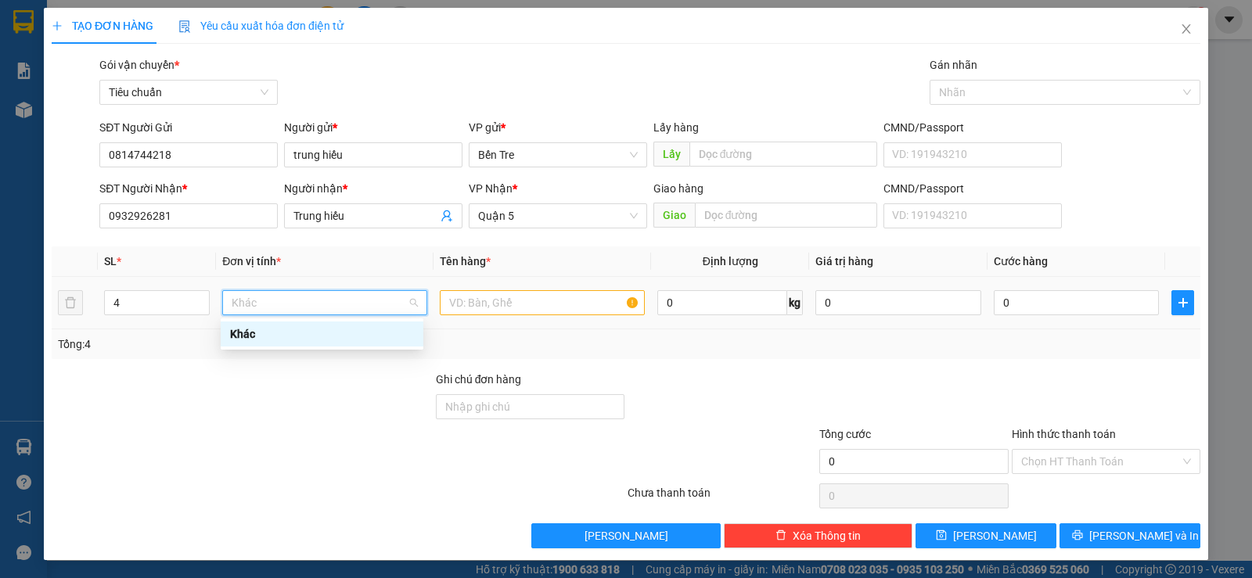
click at [247, 304] on span "Khác" at bounding box center [325, 302] width 186 height 23
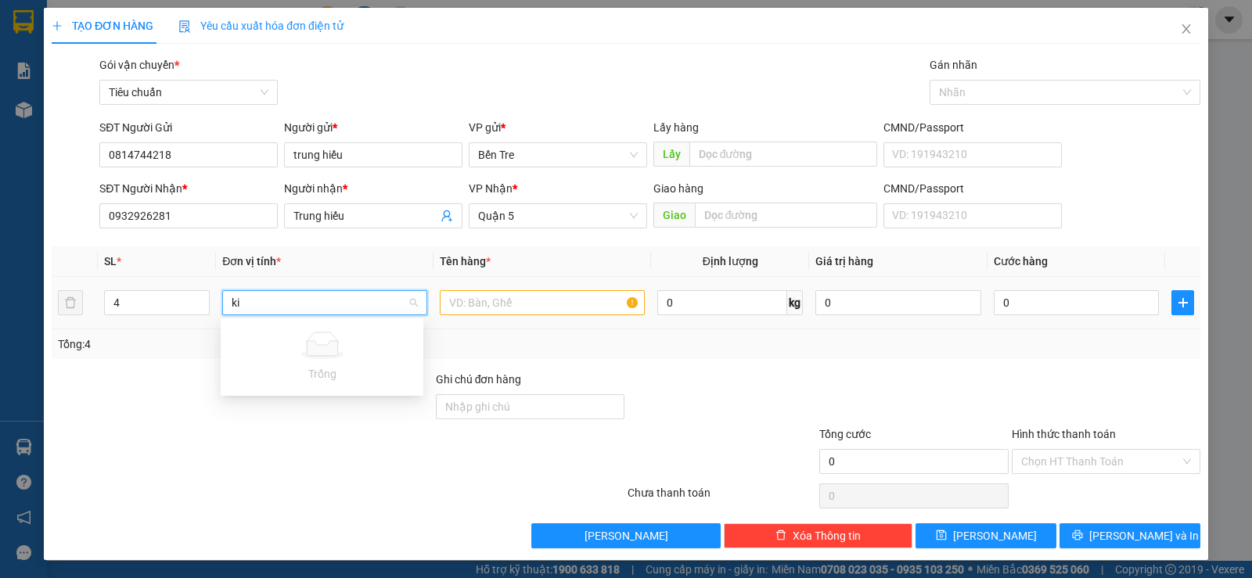
type input "k"
type input "d"
type input "đ"
type input "thung+túi"
click at [548, 298] on input "text" at bounding box center [542, 302] width 205 height 25
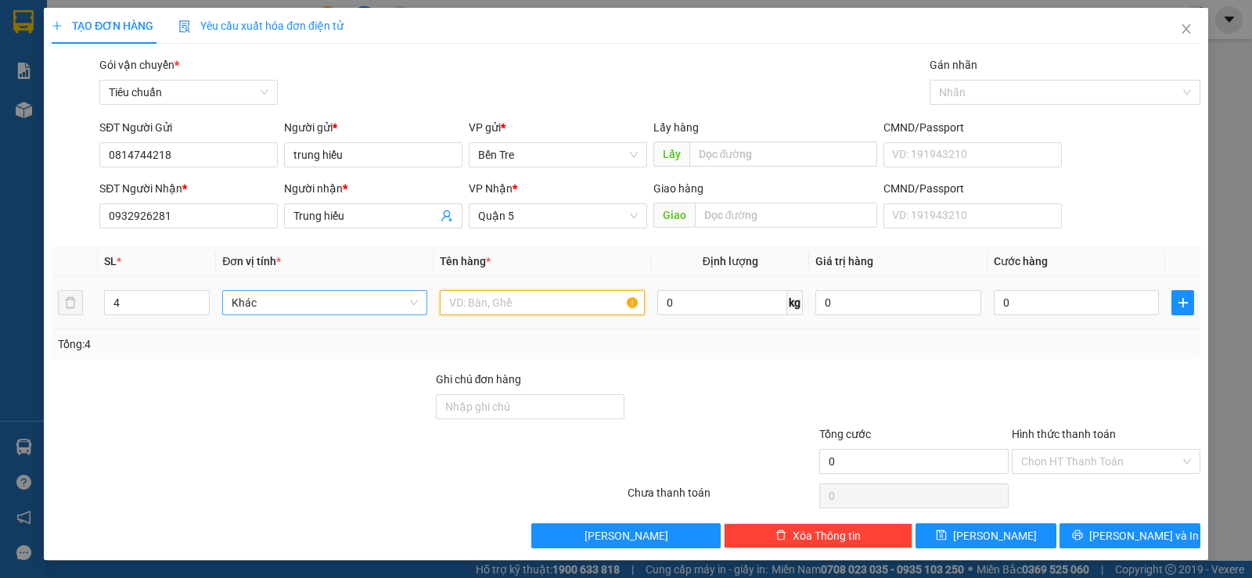
click at [548, 298] on input "text" at bounding box center [542, 302] width 205 height 25
type input "d"
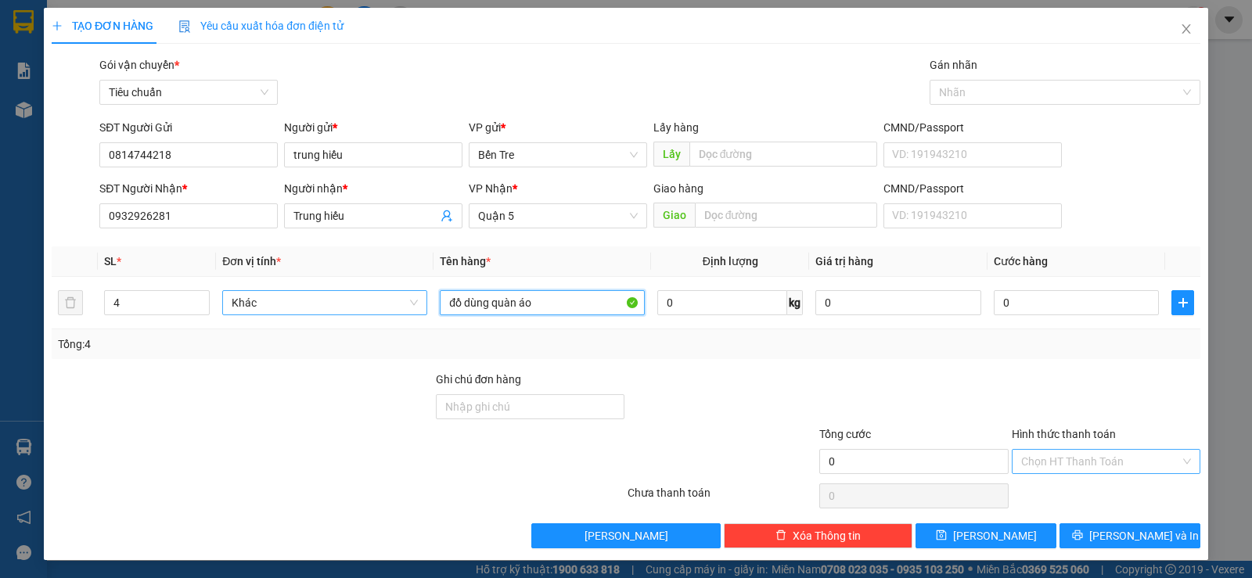
type input "đồ dùng quàn áo"
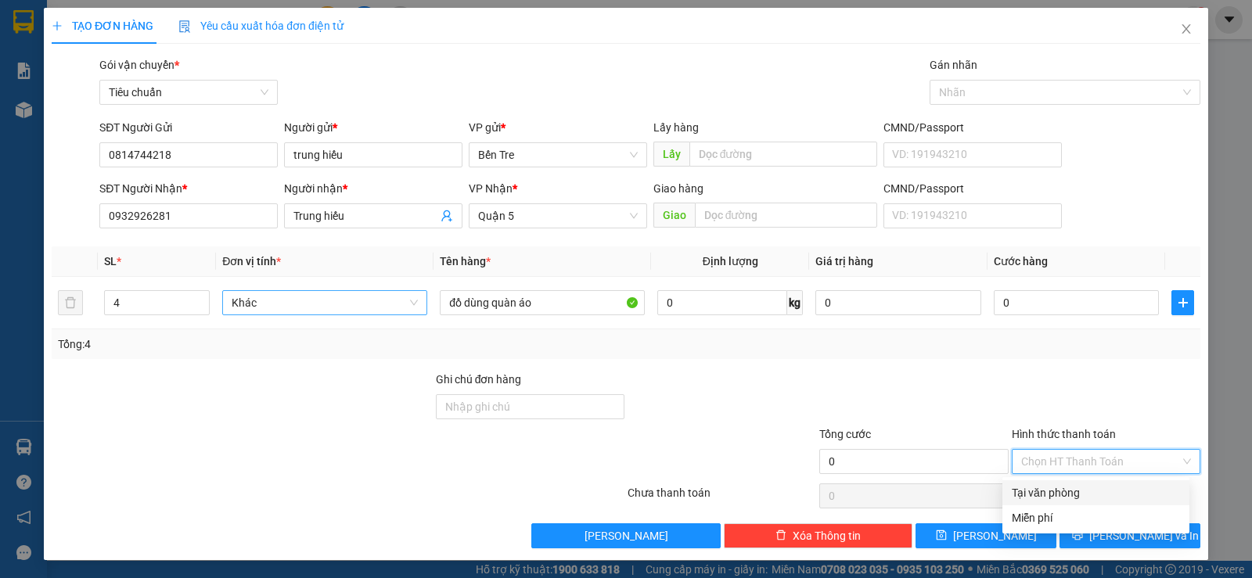
click at [1062, 460] on input "Hình thức thanh toán" at bounding box center [1100, 461] width 159 height 23
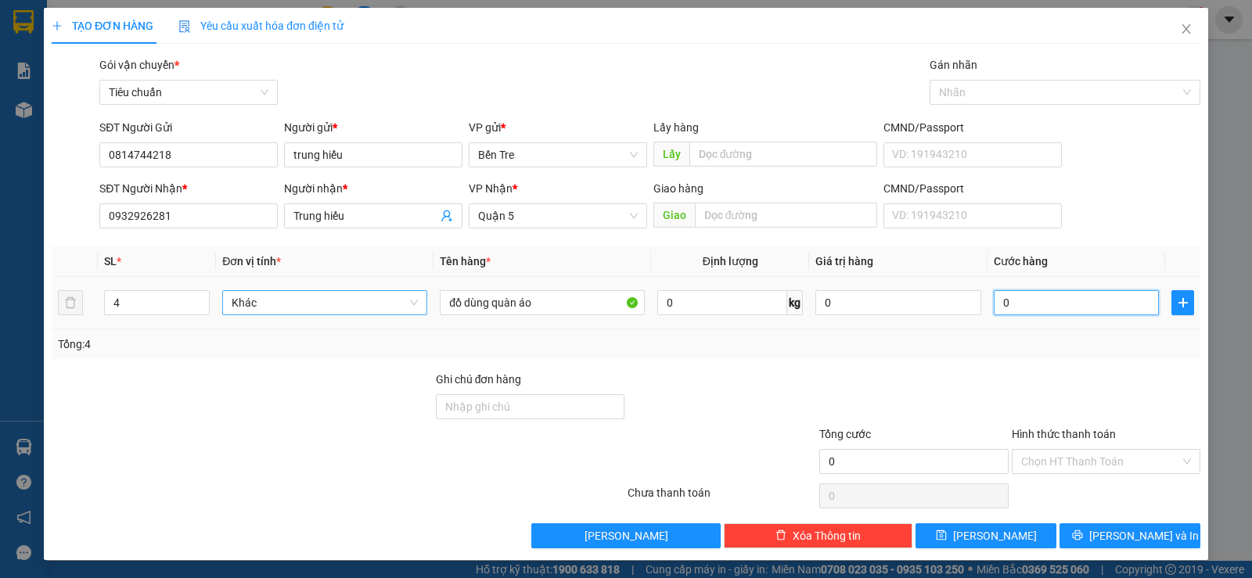
click at [1018, 307] on input "0" at bounding box center [1076, 302] width 165 height 25
click at [1018, 298] on input "0" at bounding box center [1076, 302] width 165 height 25
click at [1011, 303] on input "0" at bounding box center [1076, 302] width 165 height 25
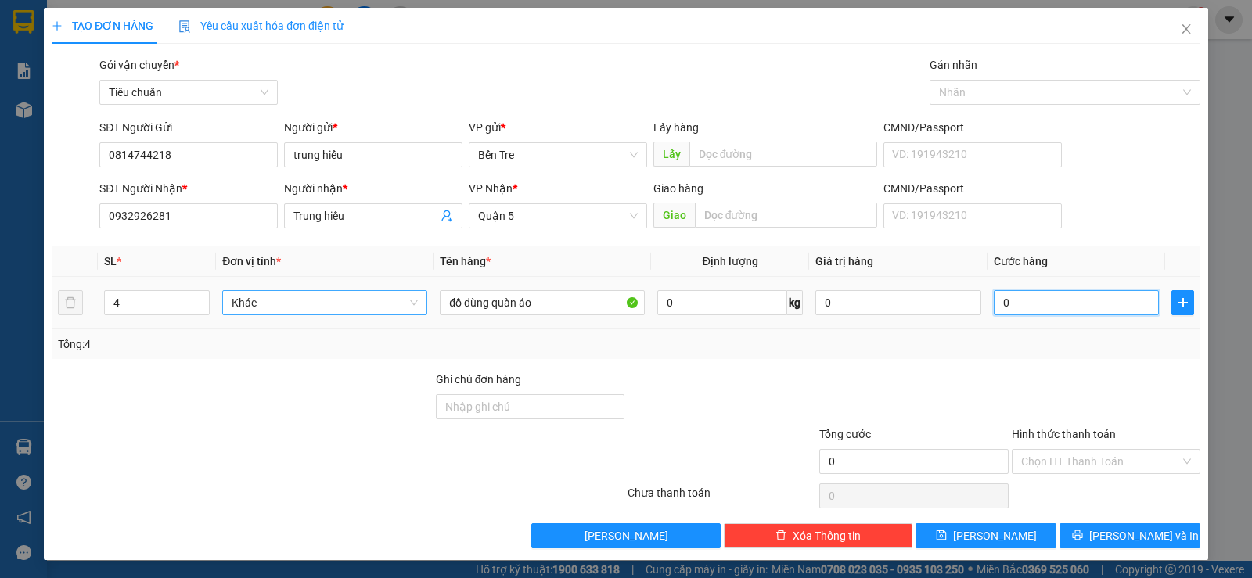
click at [1011, 303] on input "0" at bounding box center [1076, 302] width 165 height 25
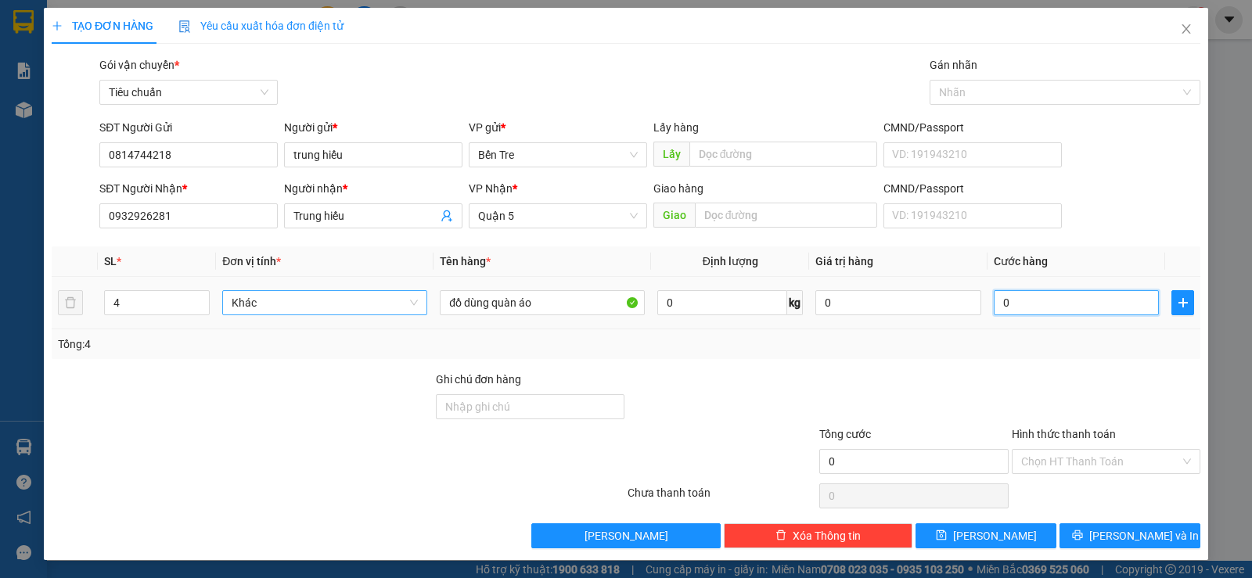
click at [1011, 303] on input "0" at bounding box center [1076, 302] width 165 height 25
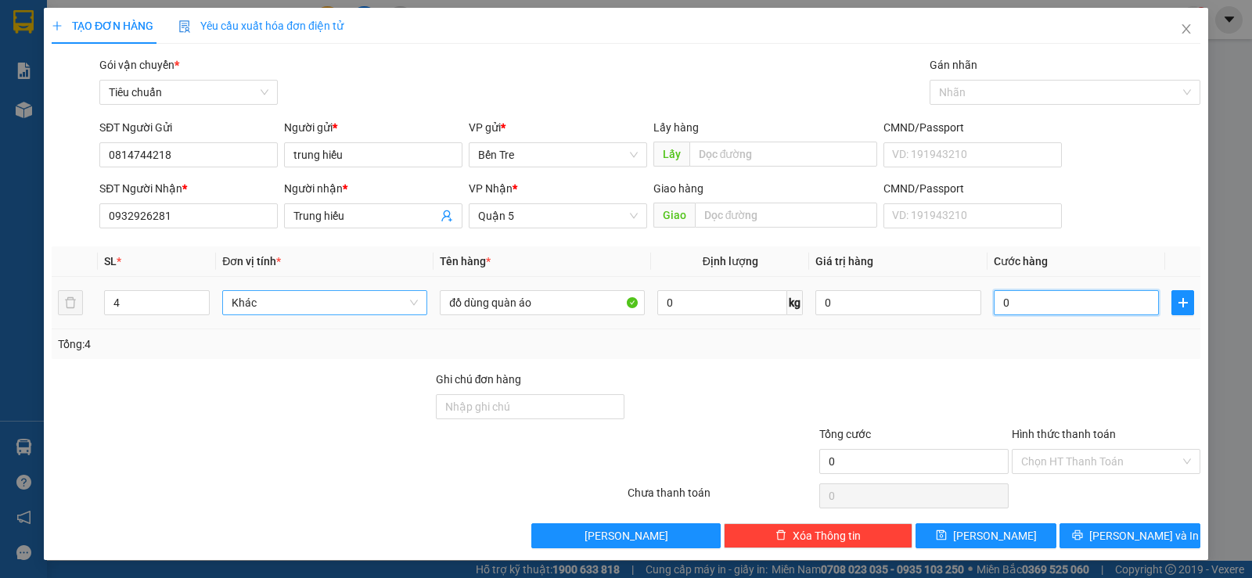
click at [1011, 303] on input "0" at bounding box center [1076, 302] width 165 height 25
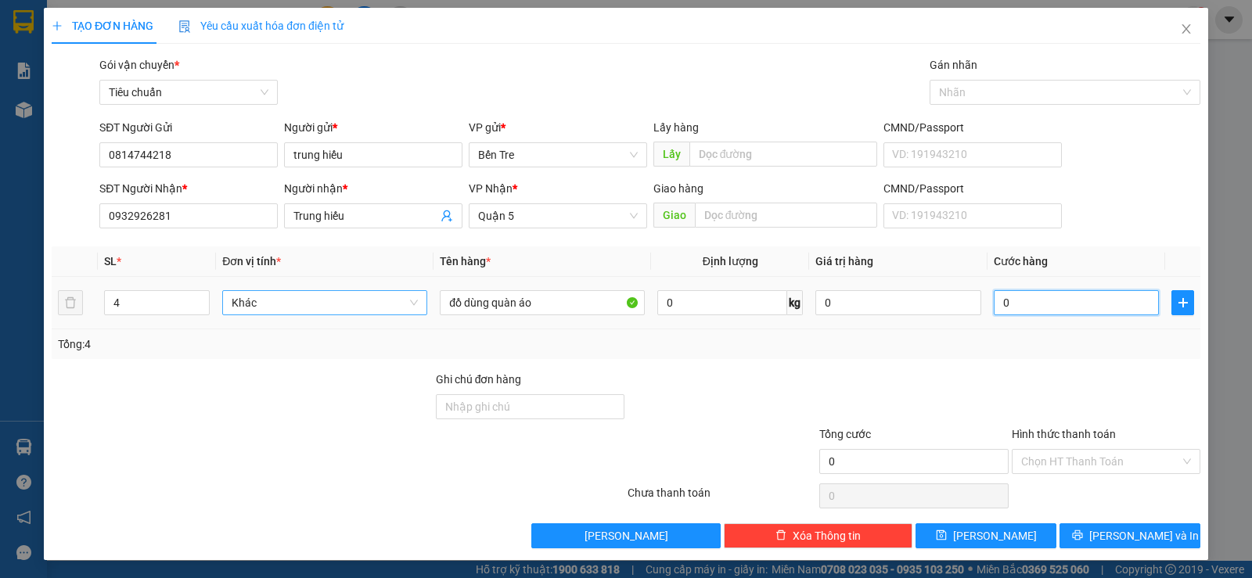
click at [1011, 303] on input "0" at bounding box center [1076, 302] width 165 height 25
type input "1"
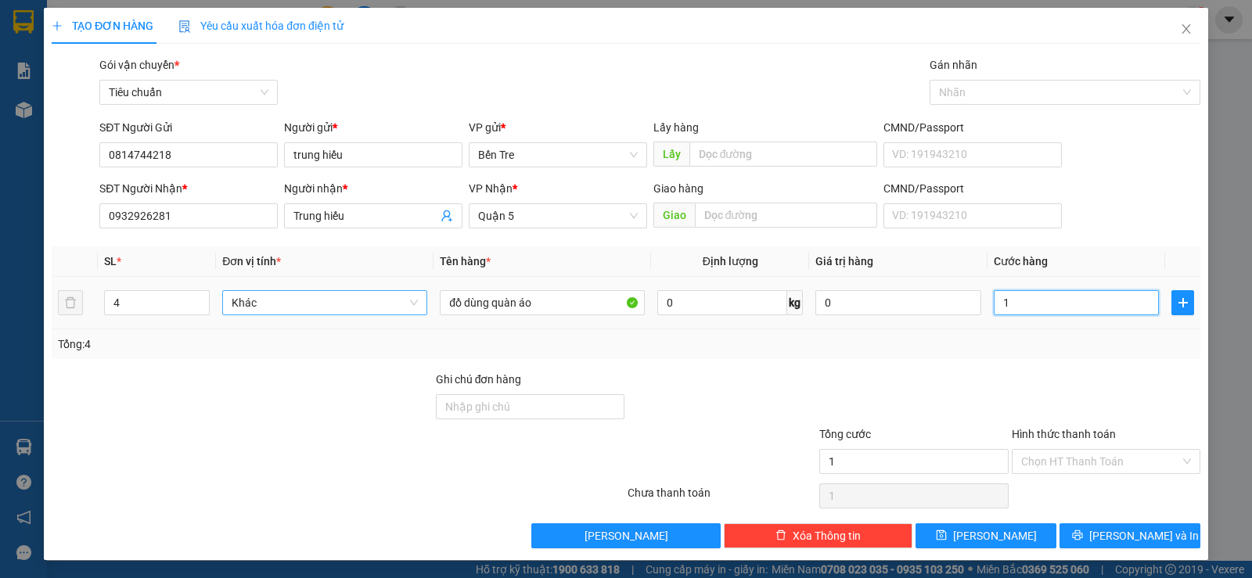
type input "10"
type input "100"
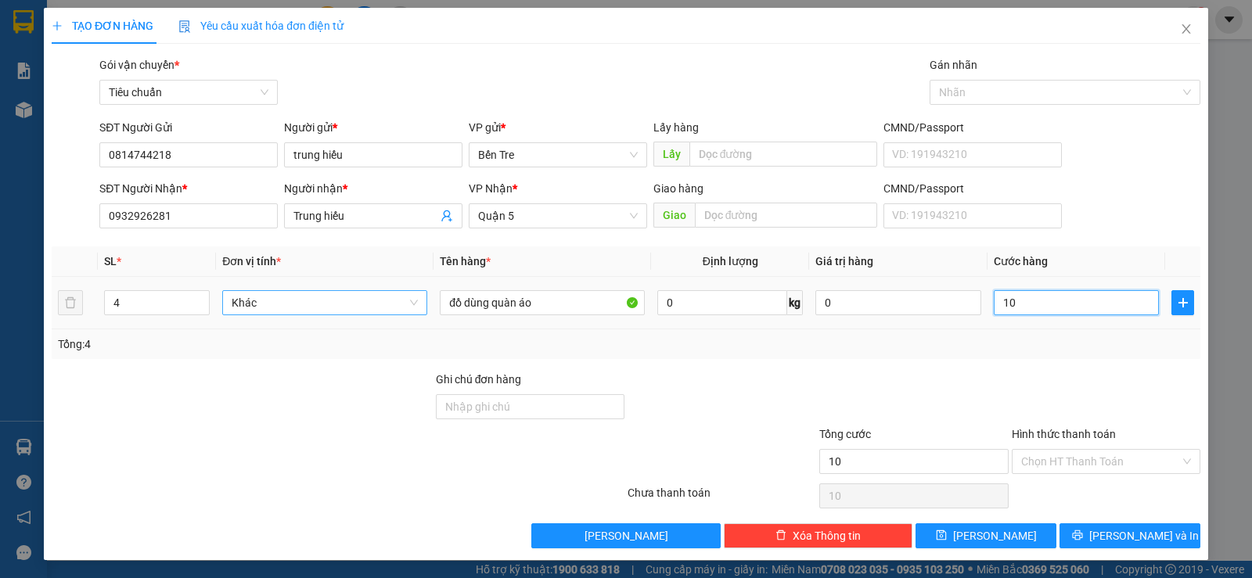
type input "100"
type input "1.000"
type input "100"
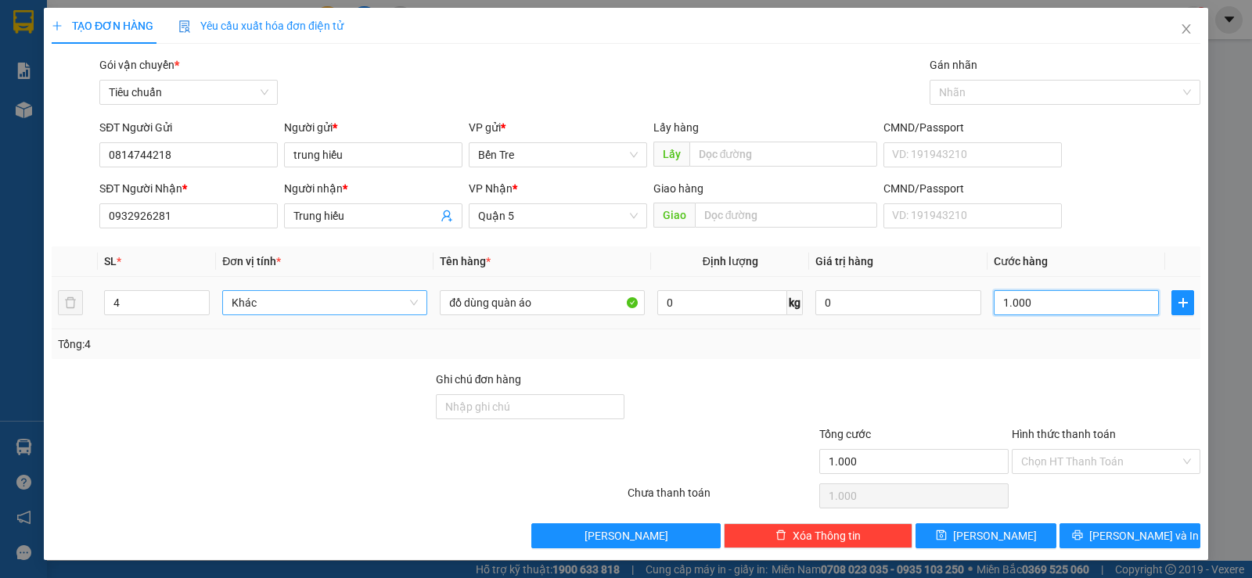
type input "100"
type input "10"
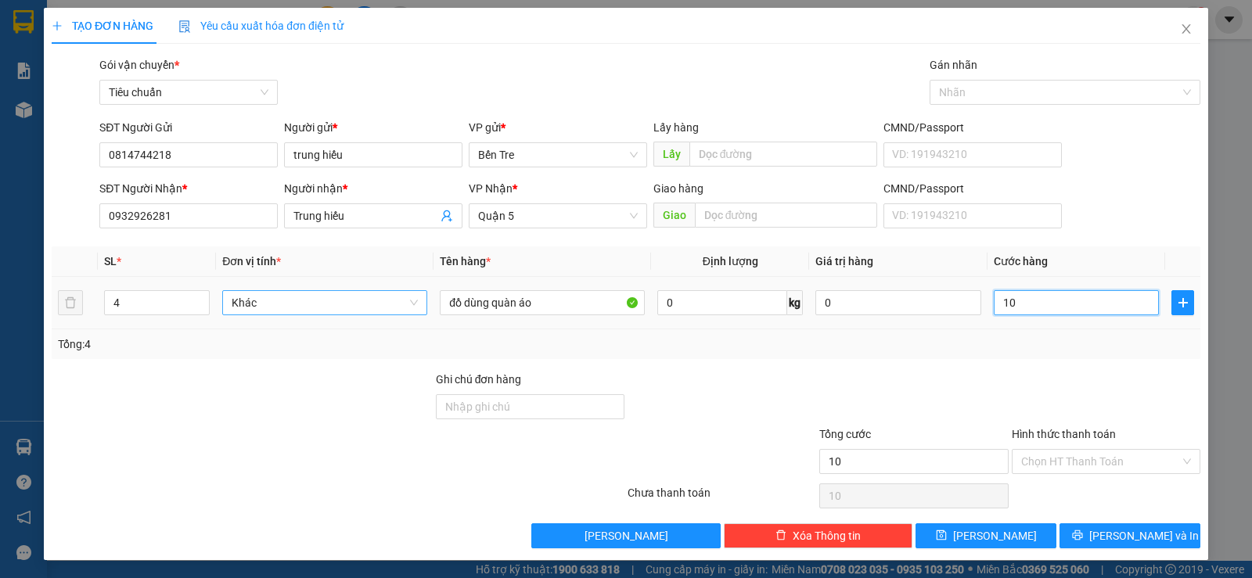
type input "1"
type input "0"
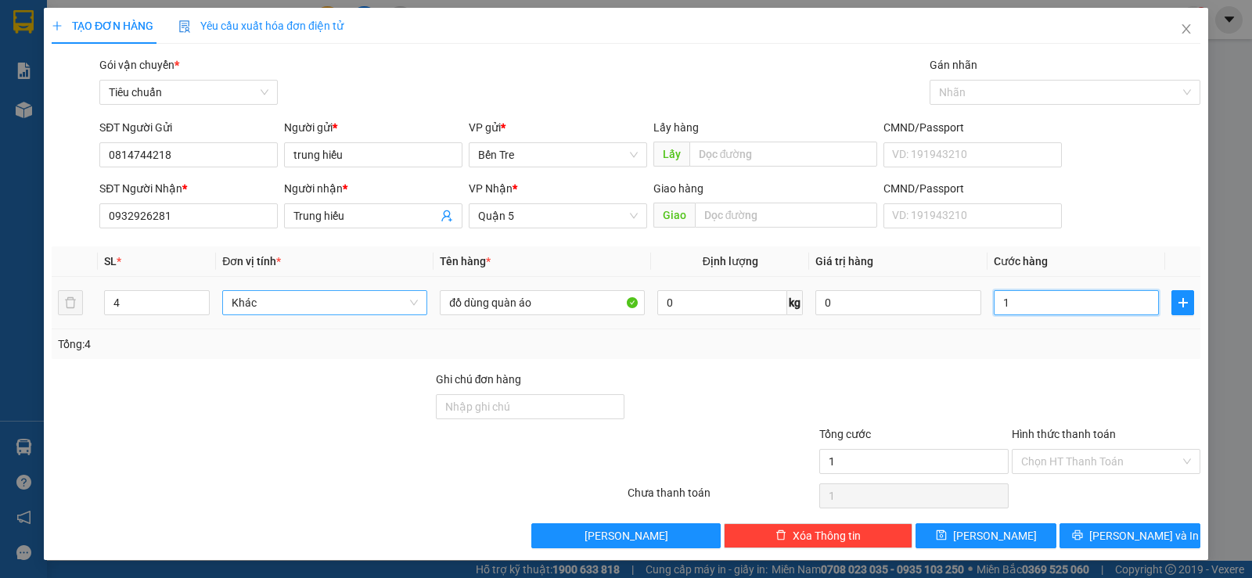
type input "0"
drag, startPoint x: 1008, startPoint y: 304, endPoint x: 962, endPoint y: 329, distance: 51.8
click at [962, 329] on tr "4 Khác đồ dùng quàn áo 0 kg 0 0" at bounding box center [626, 303] width 1149 height 52
type input "01"
type input "1"
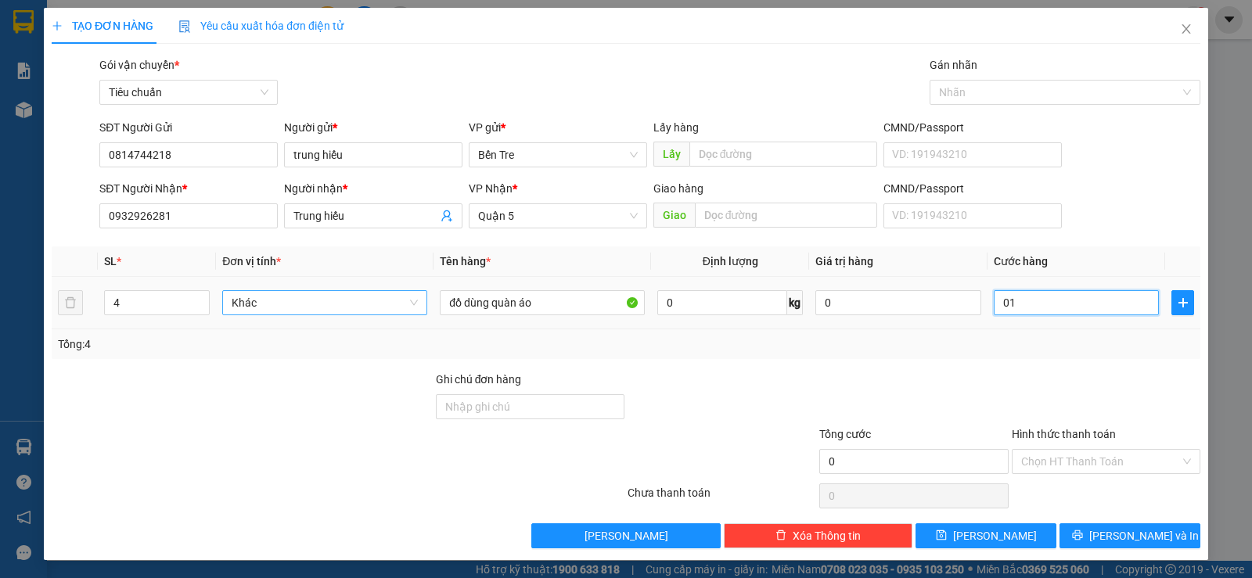
type input "1"
type input "0"
drag, startPoint x: 1004, startPoint y: 303, endPoint x: 977, endPoint y: 317, distance: 30.1
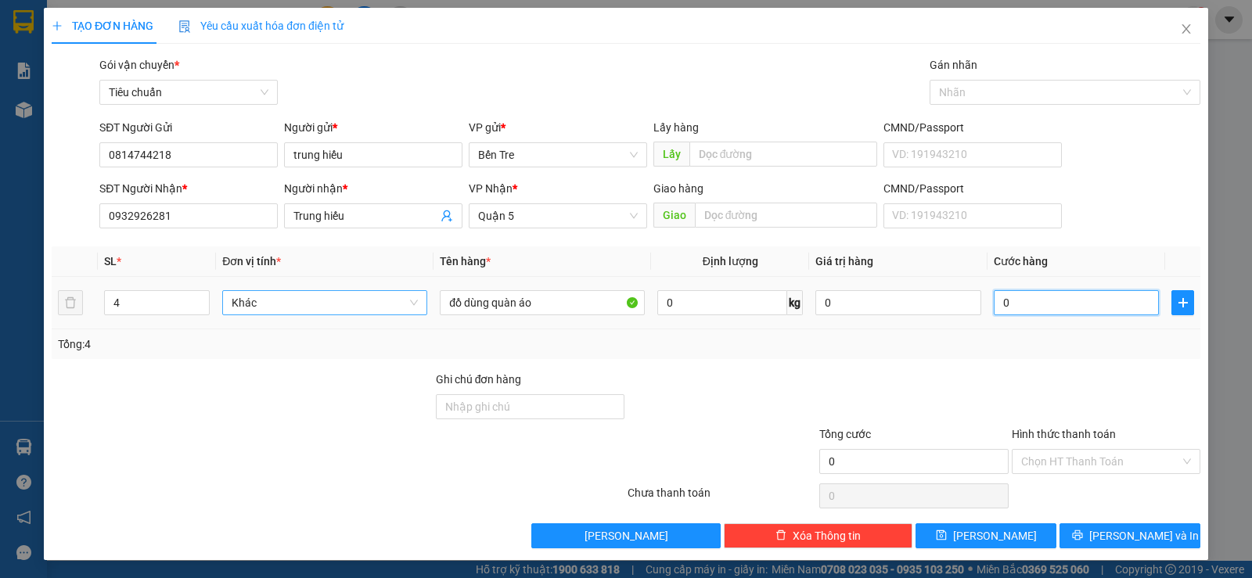
click at [987, 317] on td "0" at bounding box center [1076, 303] width 178 height 52
type input "1"
type input "10"
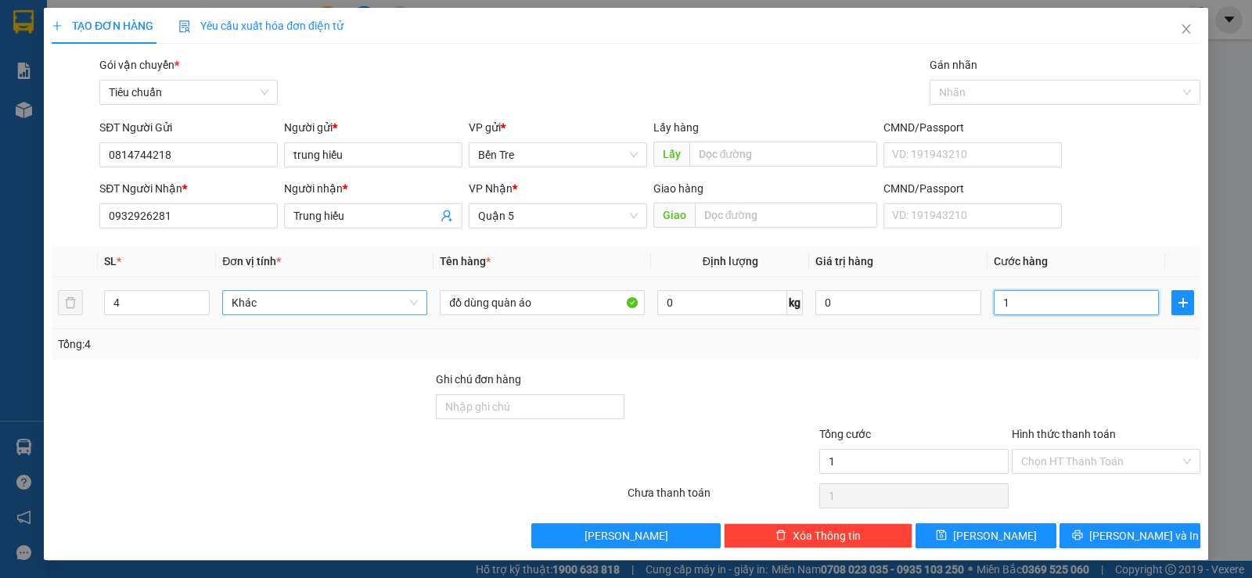
type input "10"
type input "100"
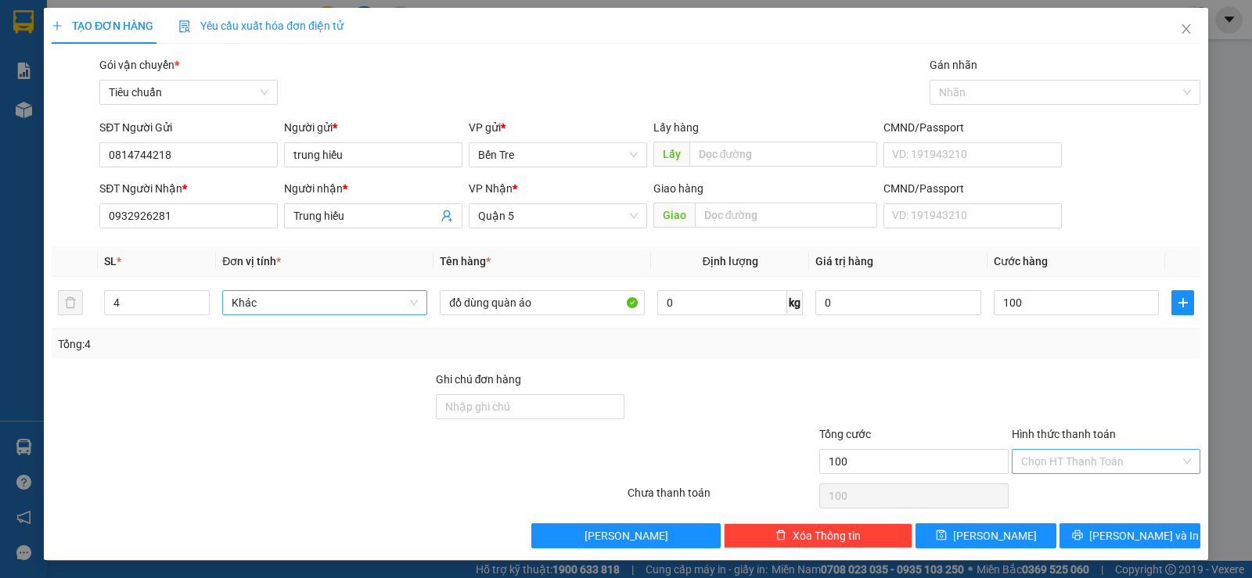
type input "100.000"
click at [1034, 464] on input "Hình thức thanh toán" at bounding box center [1100, 461] width 159 height 23
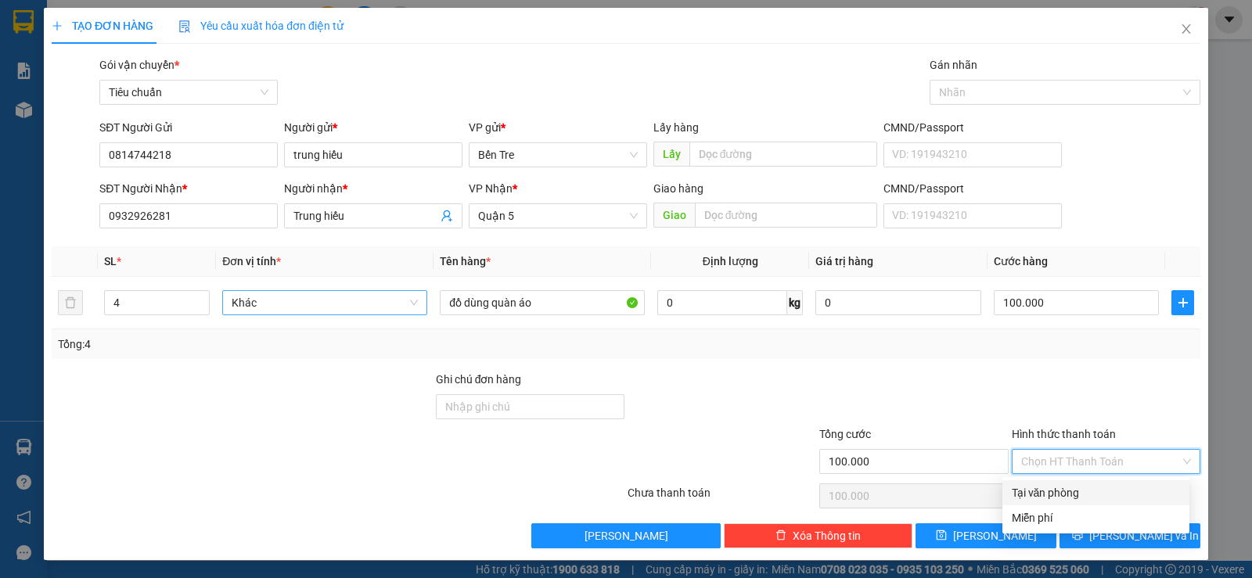
click at [1038, 491] on div "Tại văn phòng" at bounding box center [1096, 492] width 168 height 17
type input "0"
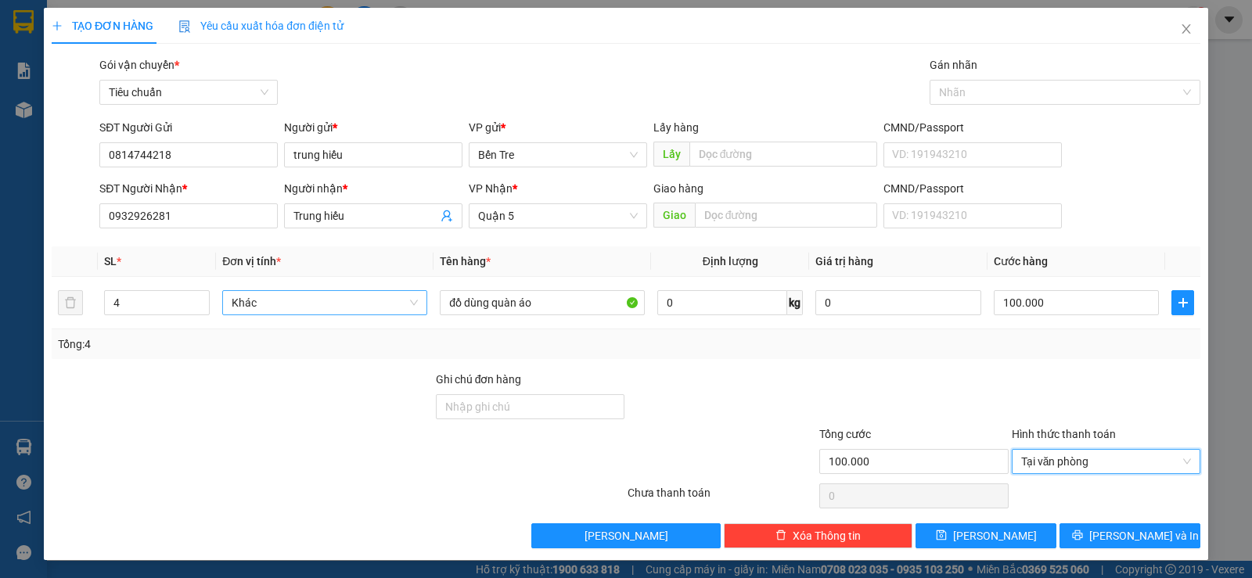
scroll to position [1, 0]
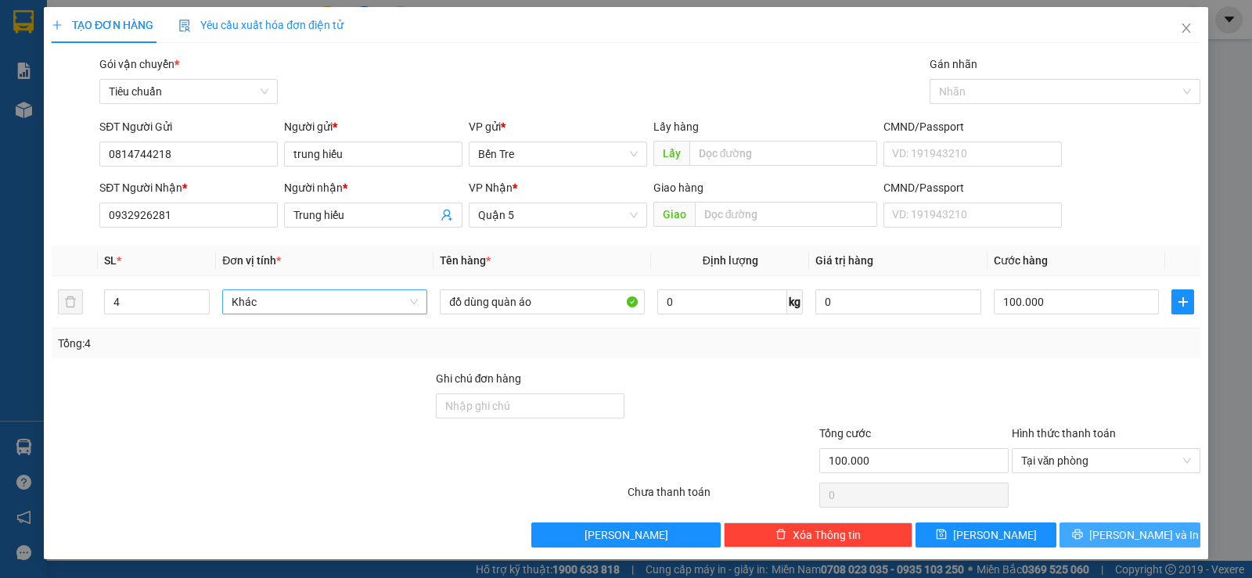
click at [1127, 530] on span "[PERSON_NAME] và In" at bounding box center [1144, 535] width 110 height 17
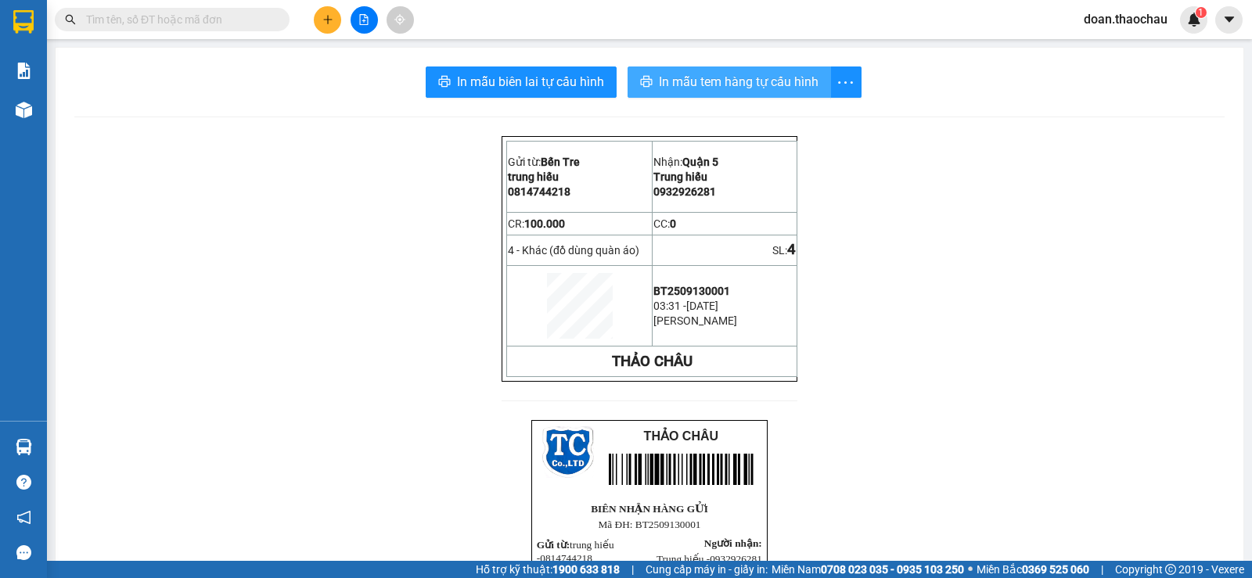
click at [754, 75] on span "In mẫu tem hàng tự cấu hình" at bounding box center [739, 82] width 160 height 20
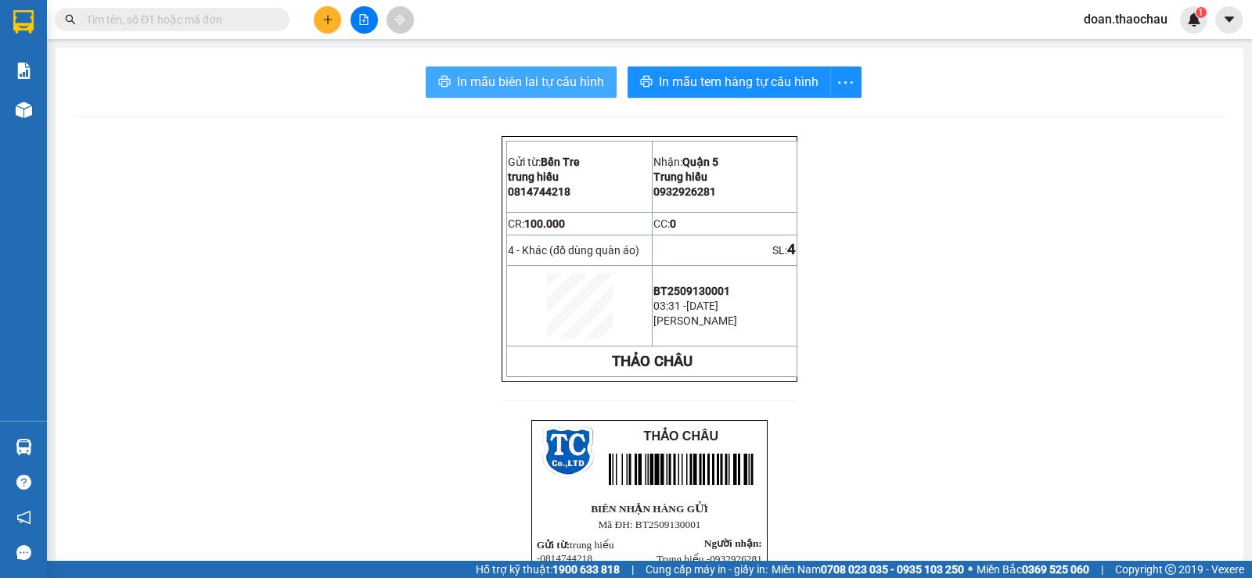
click at [550, 77] on span "In mẫu biên lai tự cấu hình" at bounding box center [530, 82] width 147 height 20
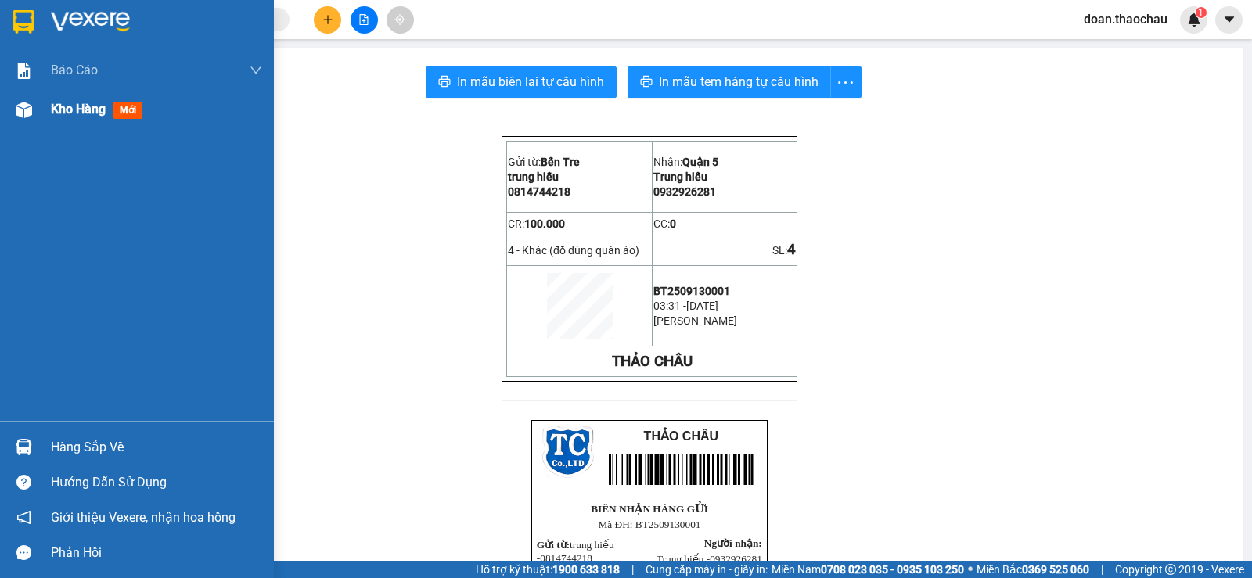
click at [53, 110] on span "Kho hàng" at bounding box center [78, 109] width 55 height 15
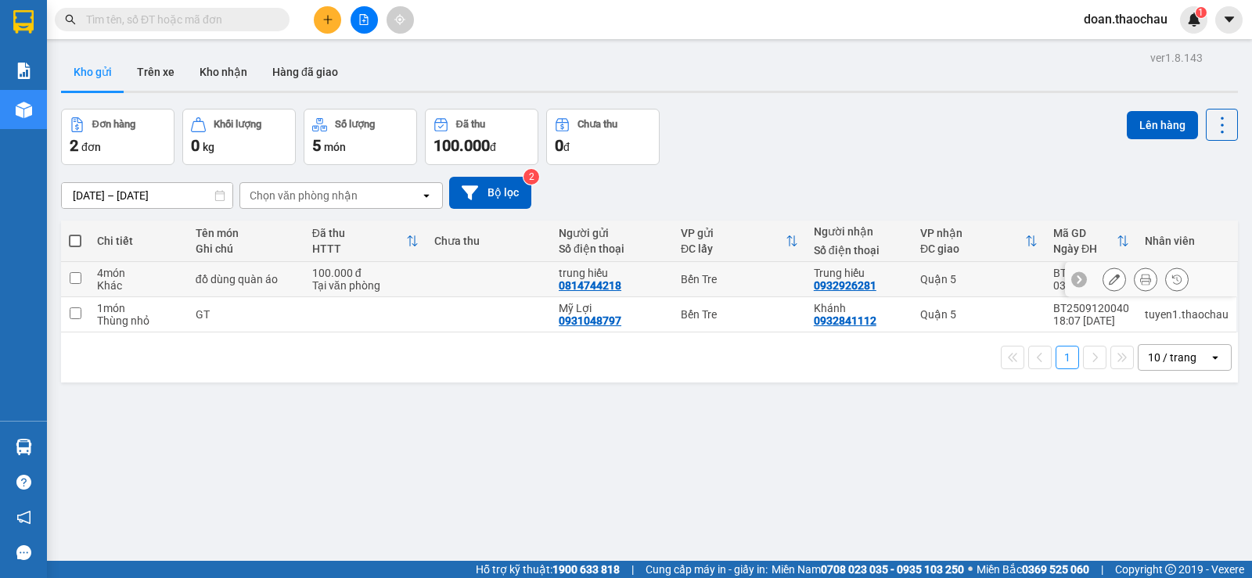
click at [76, 282] on input "checkbox" at bounding box center [76, 278] width 12 height 12
checkbox input "true"
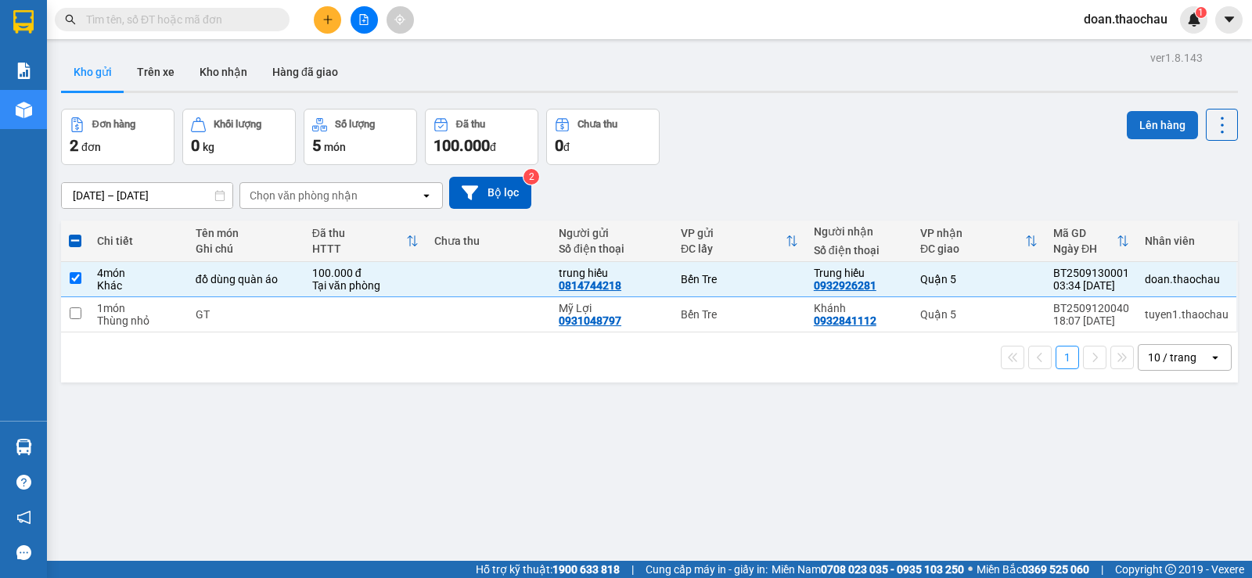
click at [1153, 131] on button "Lên hàng" at bounding box center [1162, 125] width 71 height 28
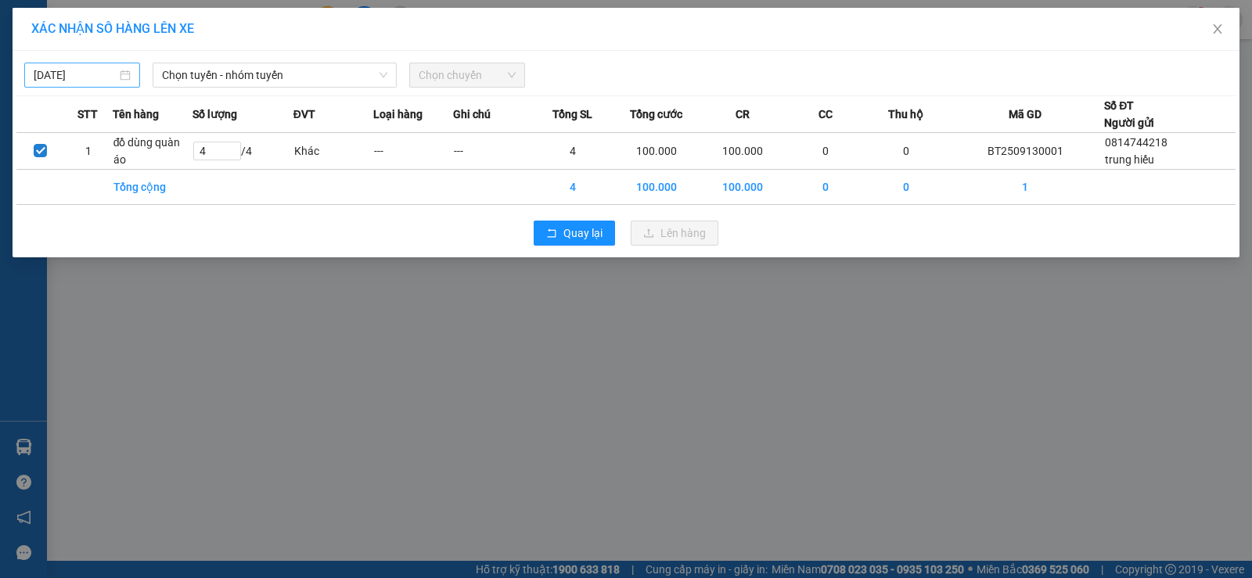
click at [121, 69] on div "[DATE]" at bounding box center [82, 75] width 97 height 17
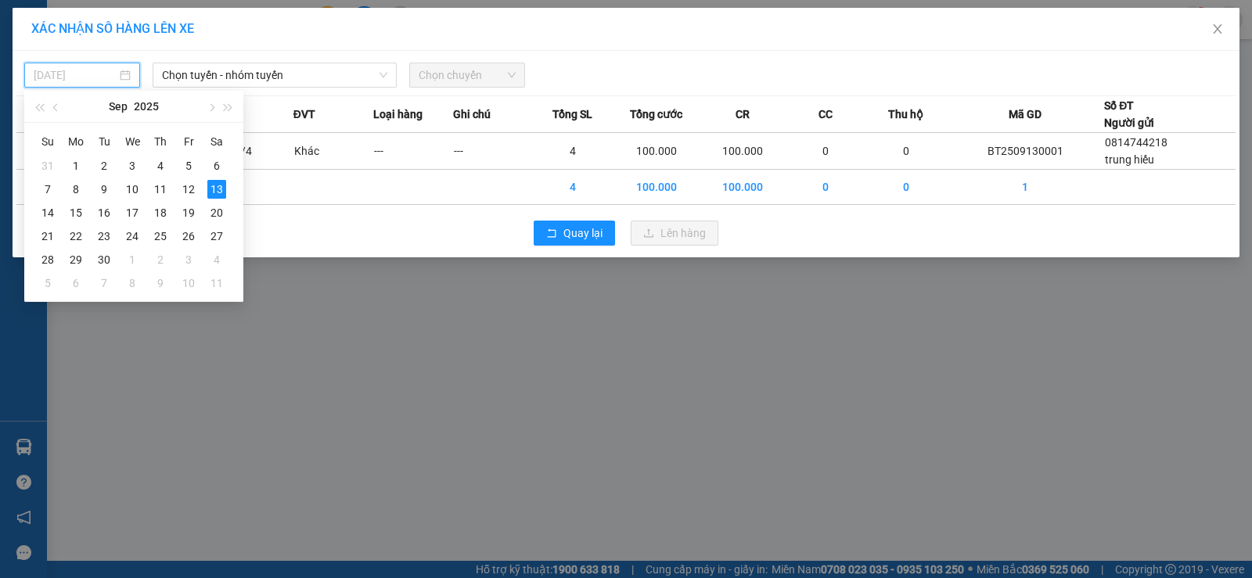
type input "[DATE]"
click at [213, 190] on div "13" at bounding box center [216, 189] width 19 height 19
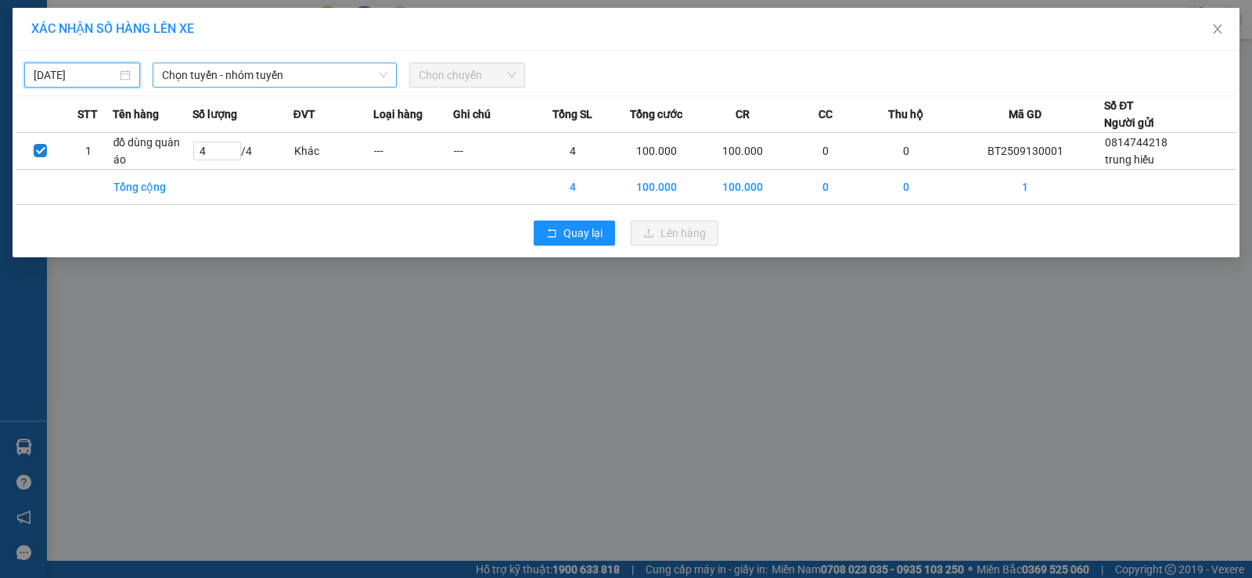
click at [249, 72] on span "Chọn tuyến - nhóm tuyến" at bounding box center [274, 74] width 225 height 23
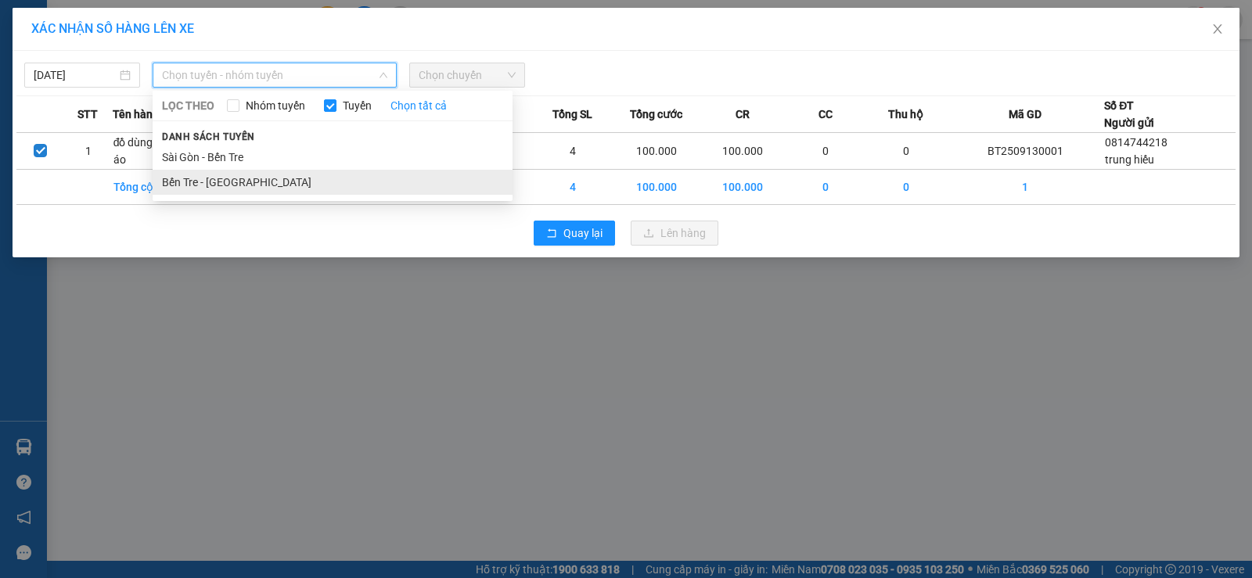
click at [231, 183] on li "Bến Tre - [GEOGRAPHIC_DATA]" at bounding box center [333, 182] width 360 height 25
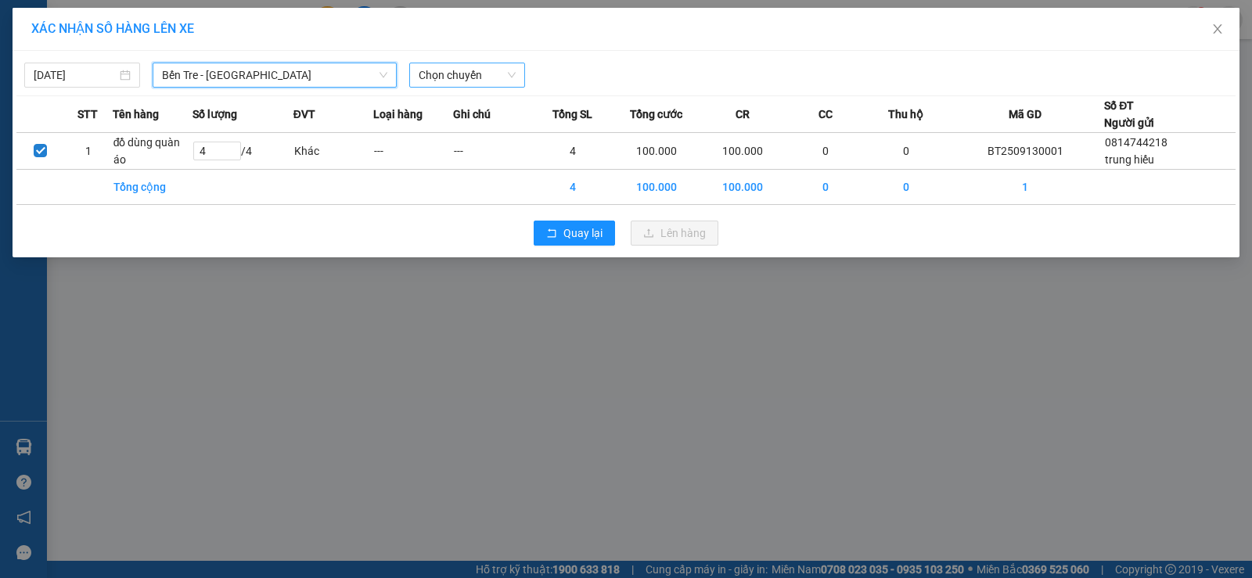
click at [458, 76] on span "Chọn chuyến" at bounding box center [467, 74] width 97 height 23
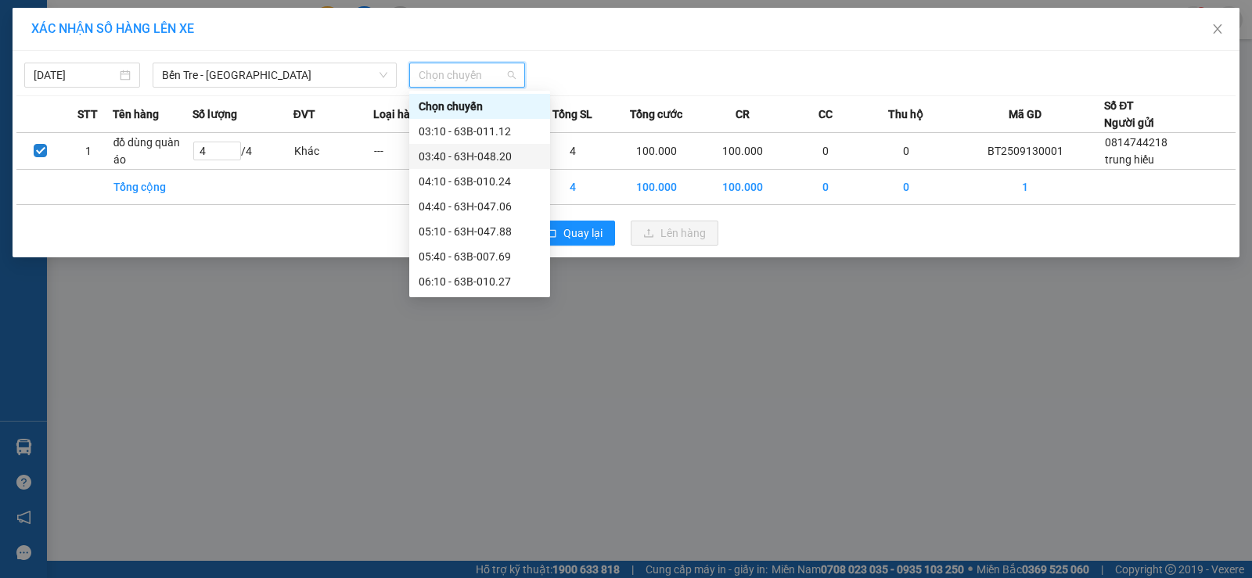
click at [471, 150] on div "03:40 - 63H-048.20" at bounding box center [480, 156] width 122 height 17
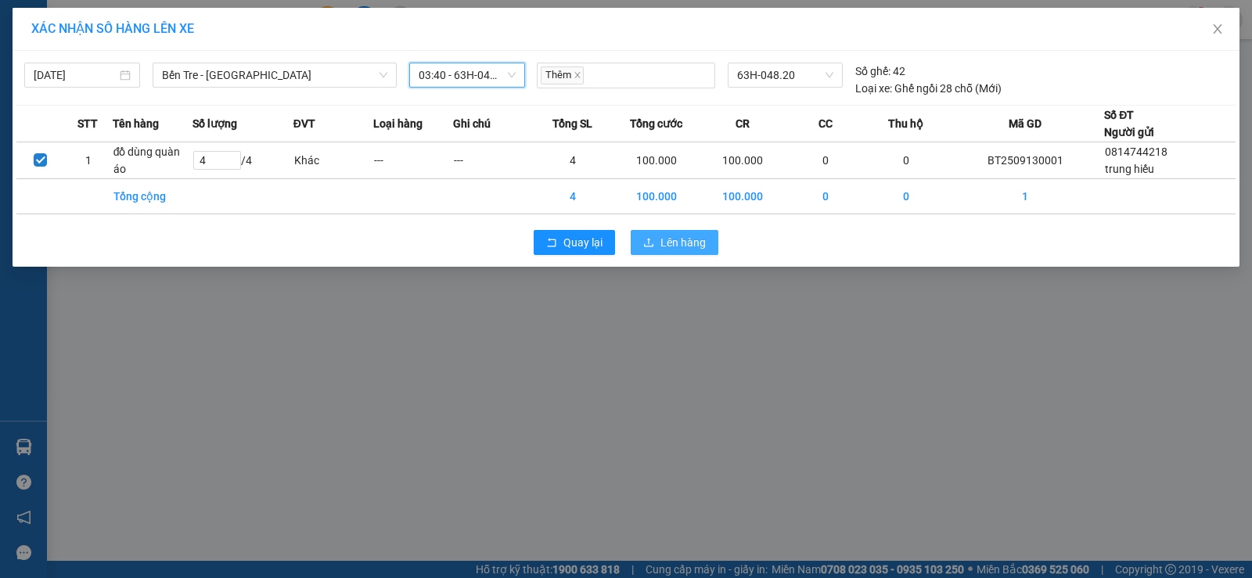
click at [664, 242] on span "Lên hàng" at bounding box center [682, 242] width 45 height 17
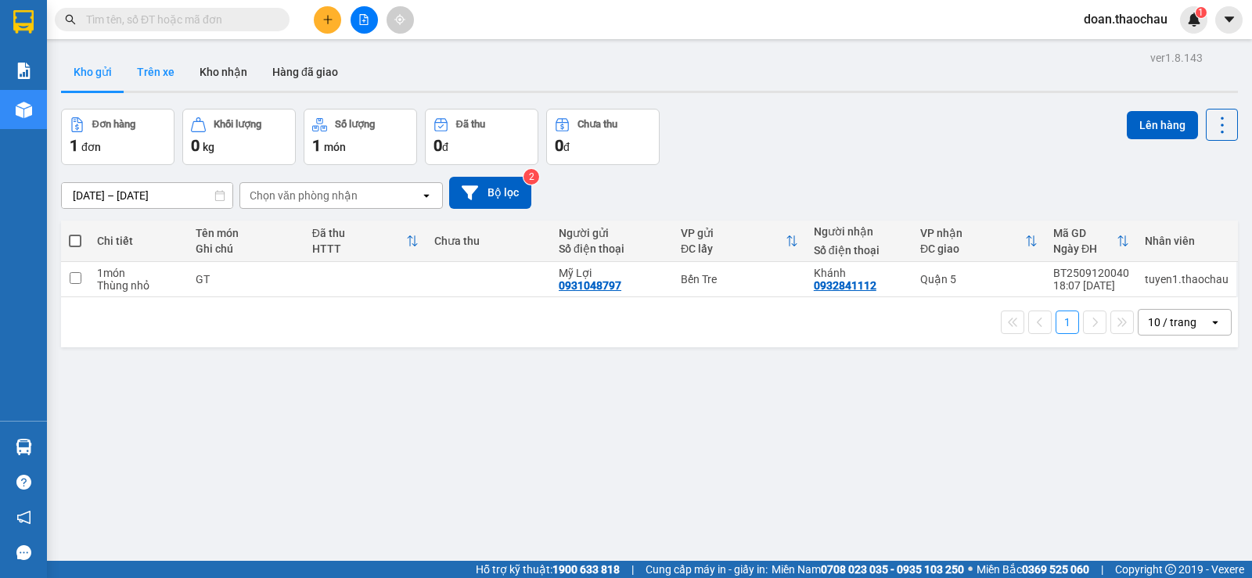
click at [167, 73] on button "Trên xe" at bounding box center [155, 72] width 63 height 38
